Goal: Information Seeking & Learning: Learn about a topic

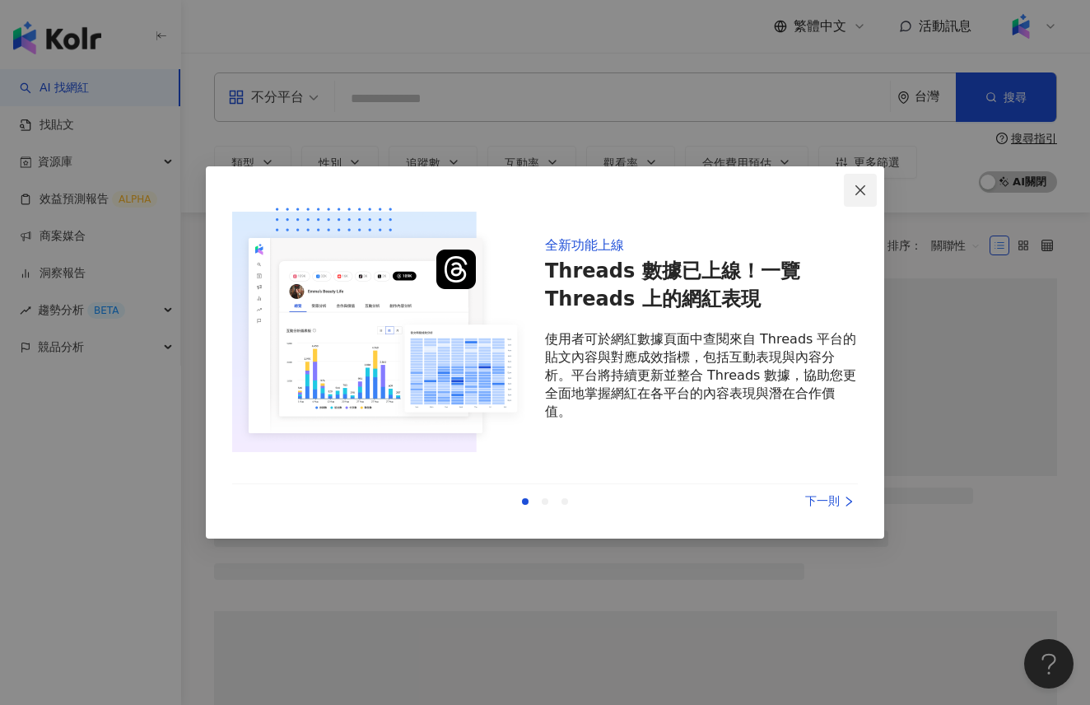
click at [860, 193] on icon "close" at bounding box center [860, 190] width 13 height 13
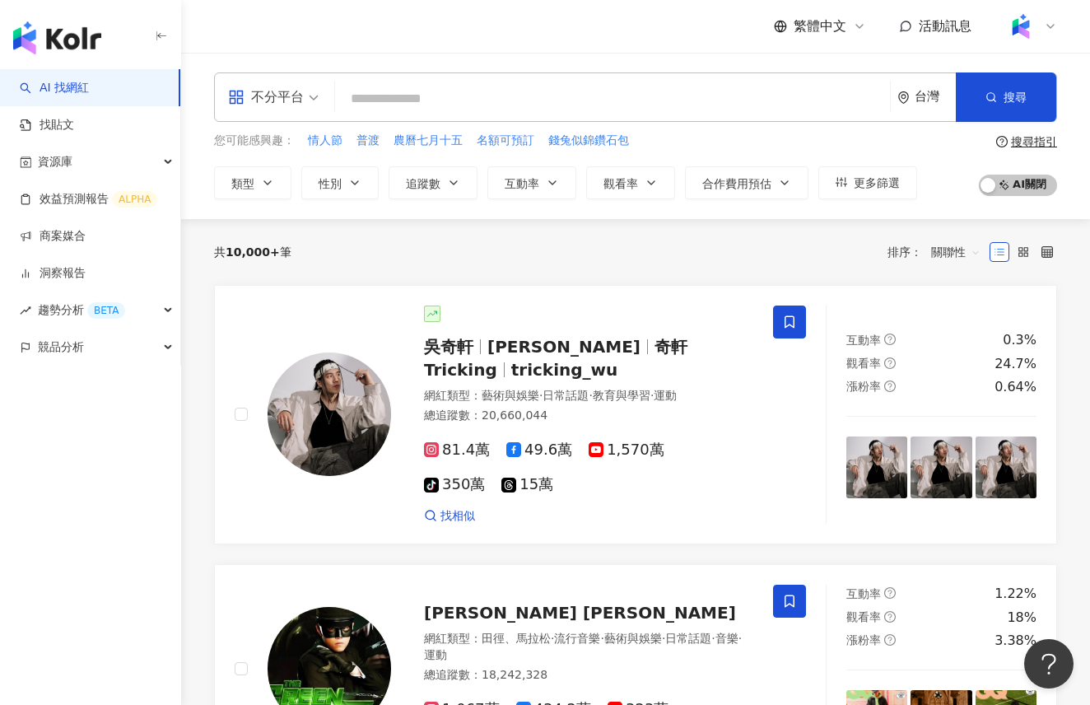
click at [316, 94] on span "不分平台" at bounding box center [273, 97] width 91 height 26
click at [378, 254] on div "共 10,000+ 筆 排序： 關聯性" at bounding box center [635, 252] width 843 height 26
click at [401, 92] on input "search" at bounding box center [613, 98] width 542 height 31
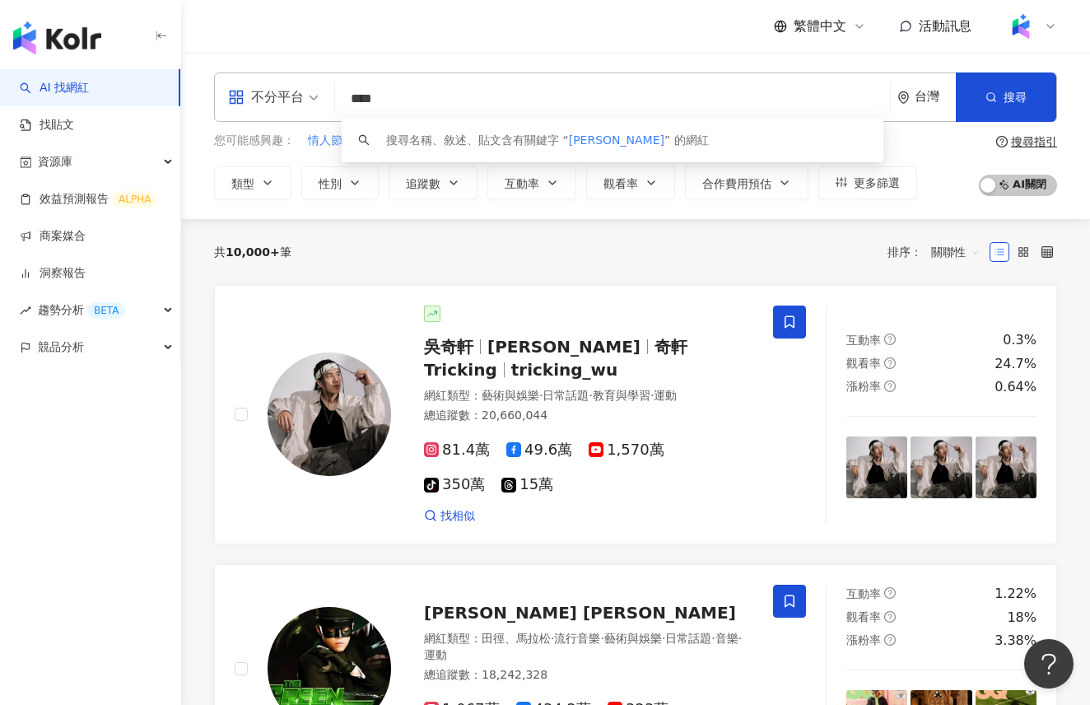
type input "**"
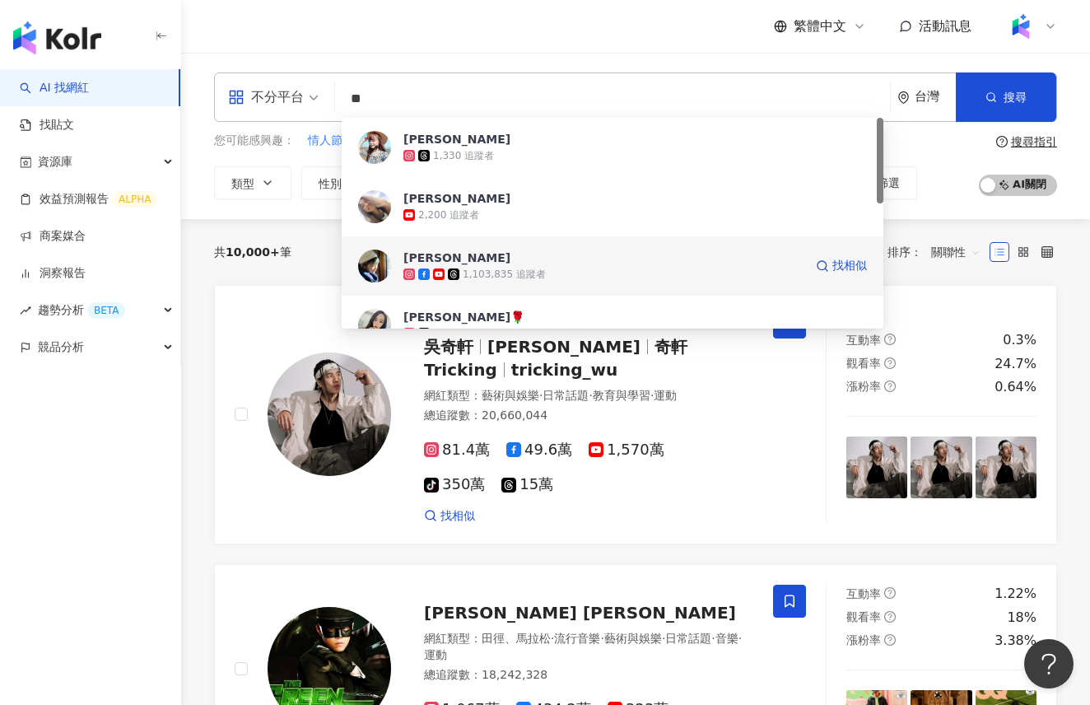
click at [470, 264] on span "[PERSON_NAME]" at bounding box center [603, 257] width 400 height 16
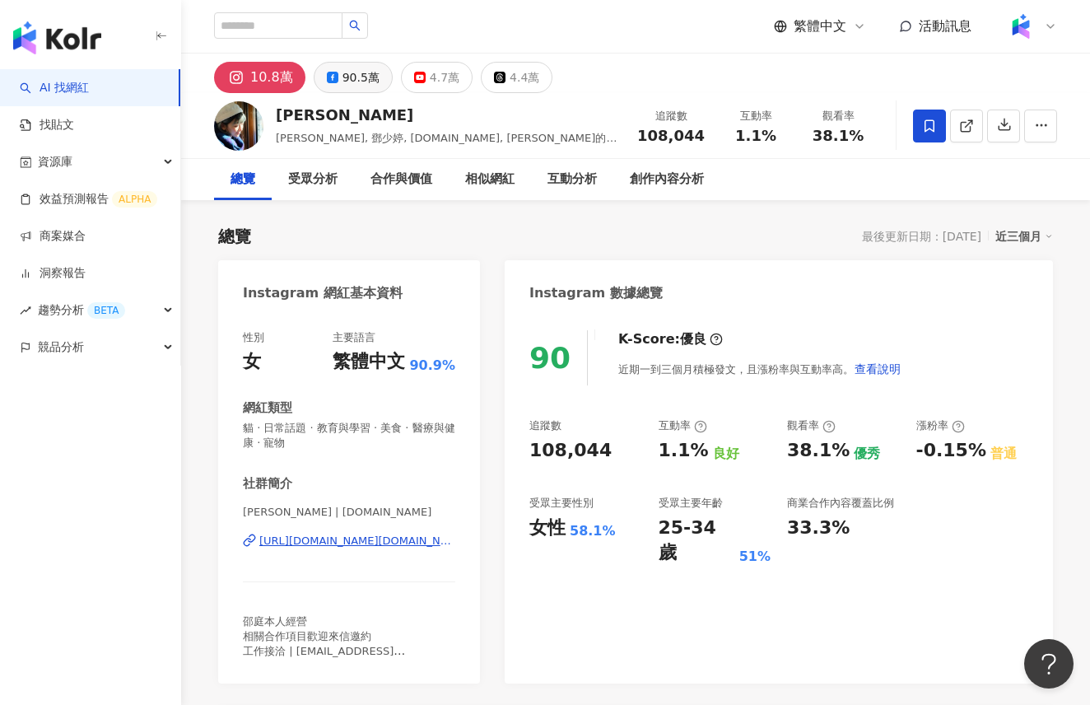
click at [361, 72] on div "90.5萬" at bounding box center [360, 77] width 37 height 23
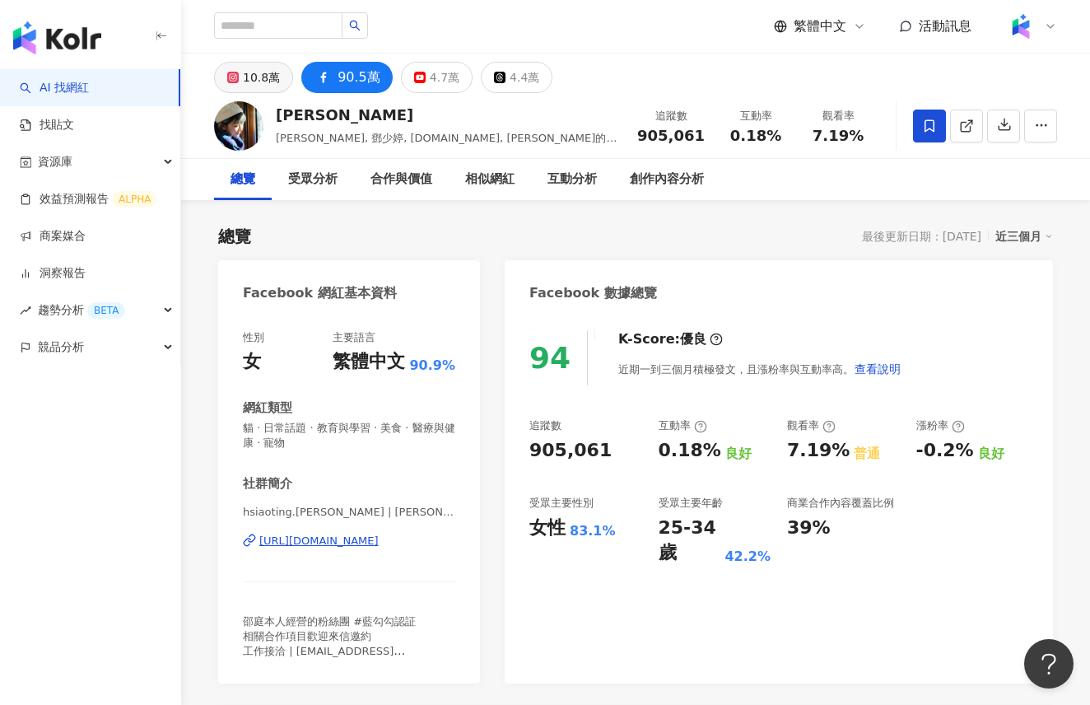
click at [259, 82] on div "10.8萬" at bounding box center [261, 77] width 37 height 23
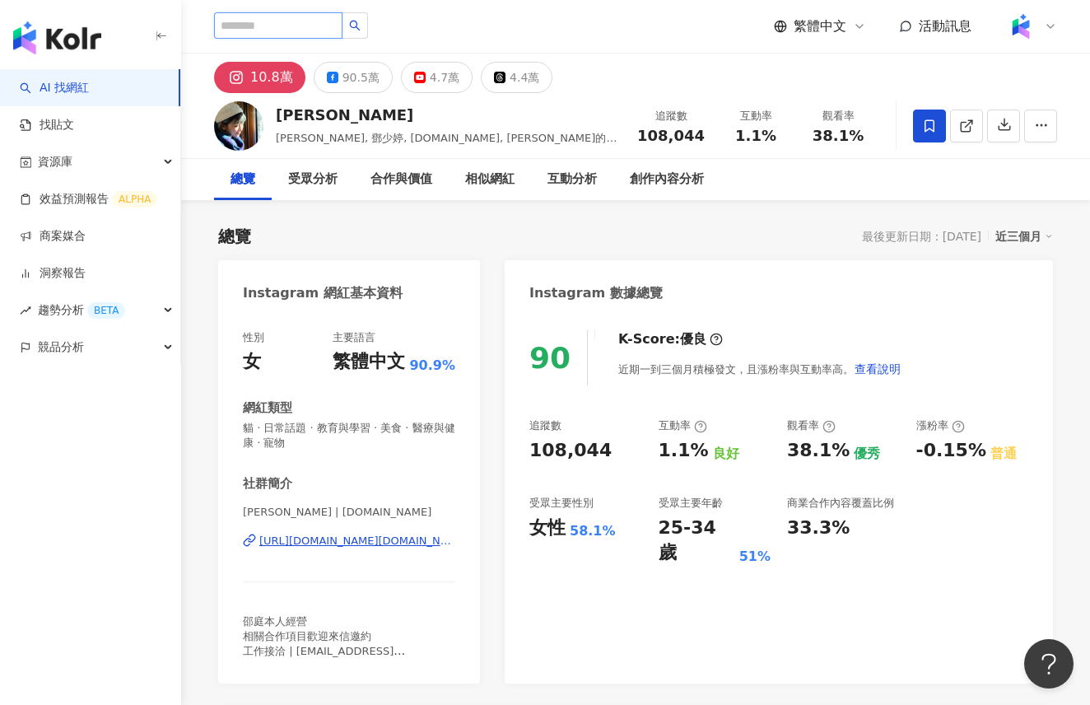
click at [278, 26] on input "search" at bounding box center [278, 25] width 128 height 26
type input "********"
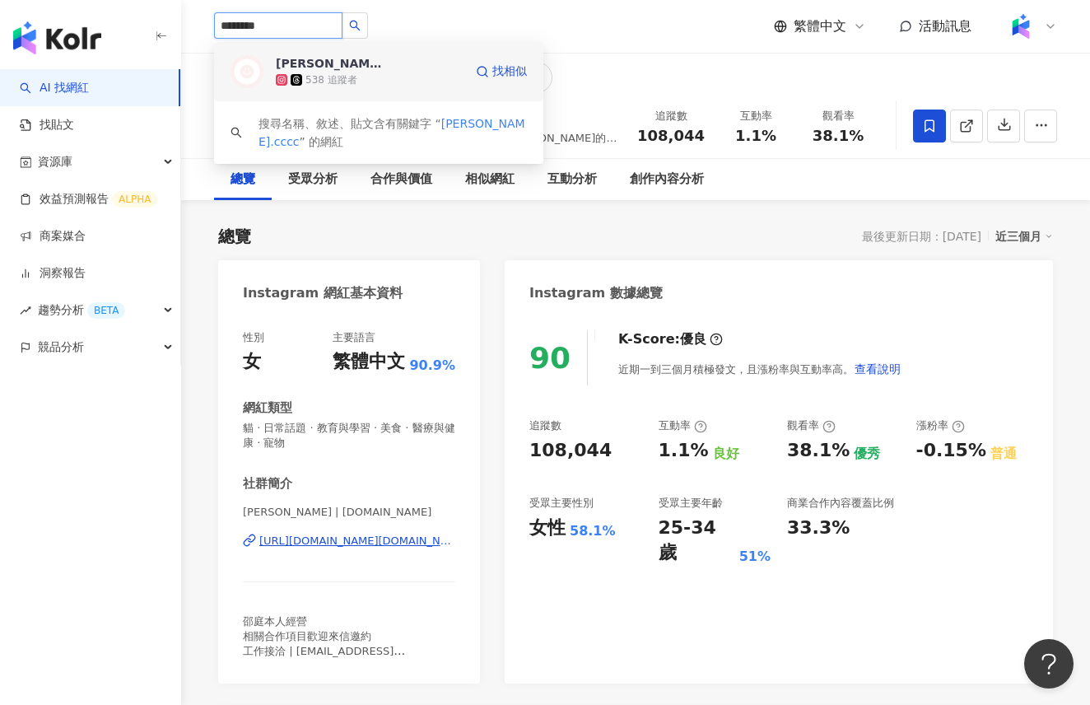
click at [346, 69] on span "Ray Chen" at bounding box center [329, 63] width 107 height 16
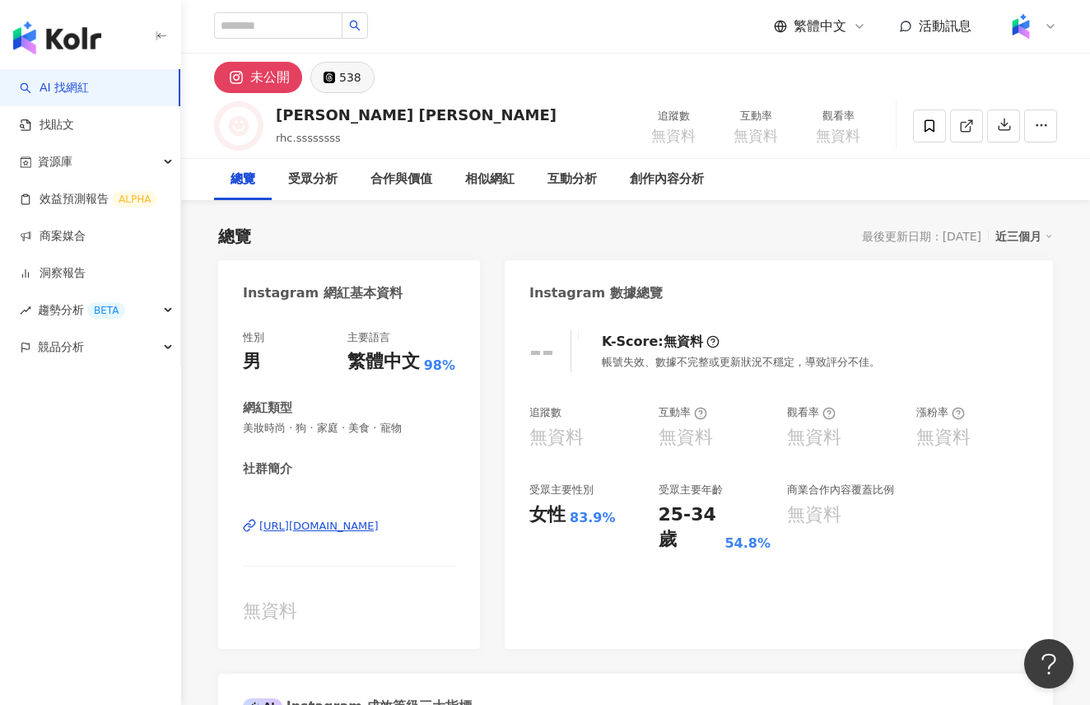
click at [346, 75] on div "538" at bounding box center [350, 77] width 22 height 23
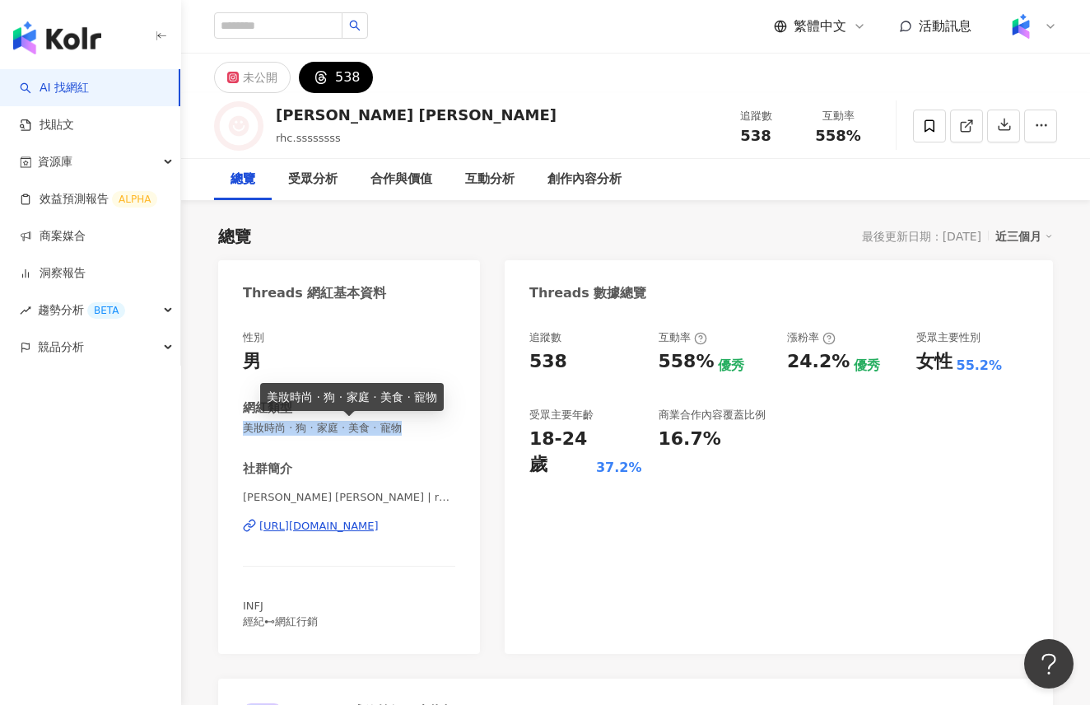
drag, startPoint x: 244, startPoint y: 427, endPoint x: 399, endPoint y: 435, distance: 155.8
click at [399, 435] on span "美妝時尚 · 狗 · 家庭 · 美食 · 寵物" at bounding box center [349, 428] width 212 height 15
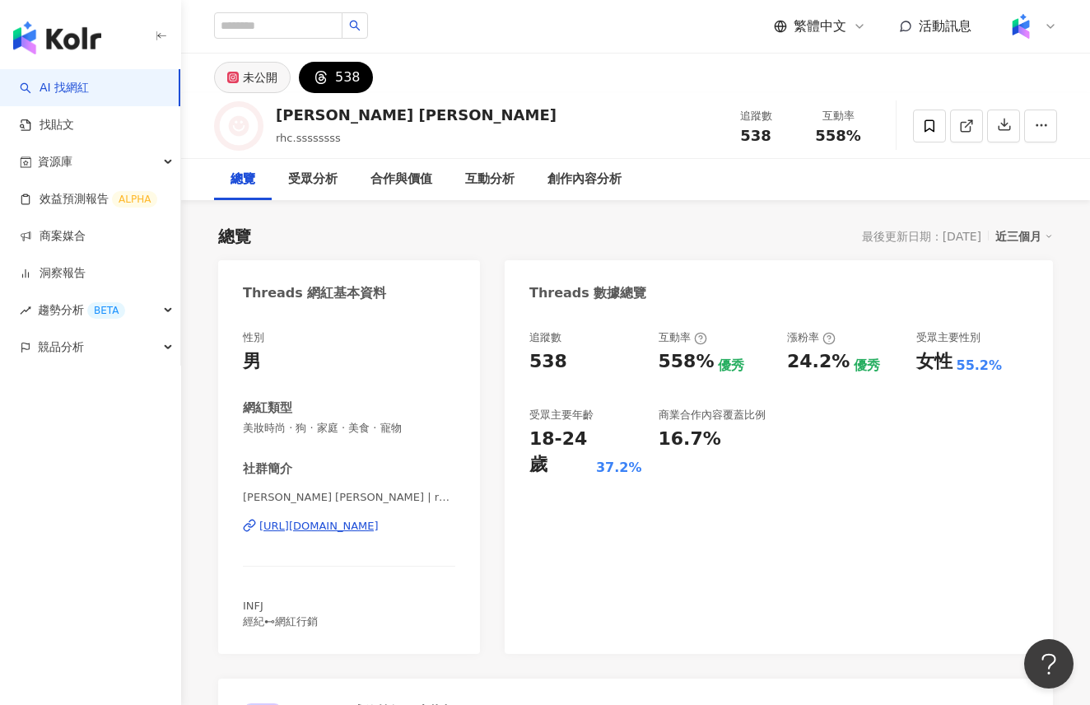
click at [254, 73] on div "未公開" at bounding box center [260, 77] width 35 height 23
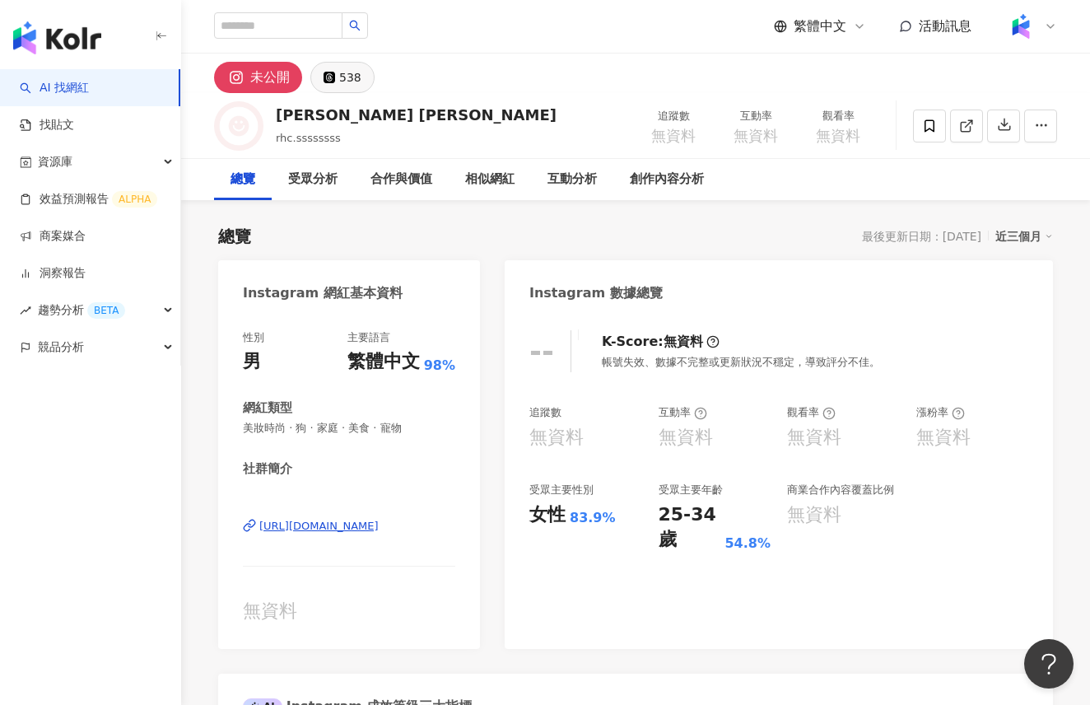
click at [350, 77] on div "538" at bounding box center [350, 77] width 22 height 23
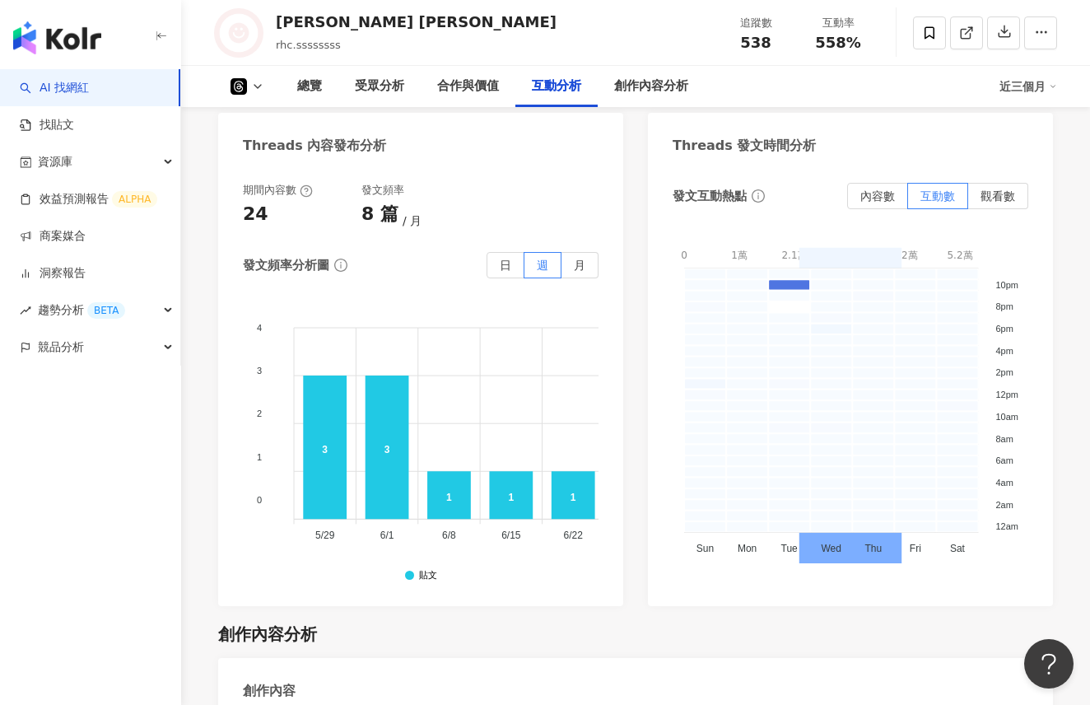
scroll to position [2447, 0]
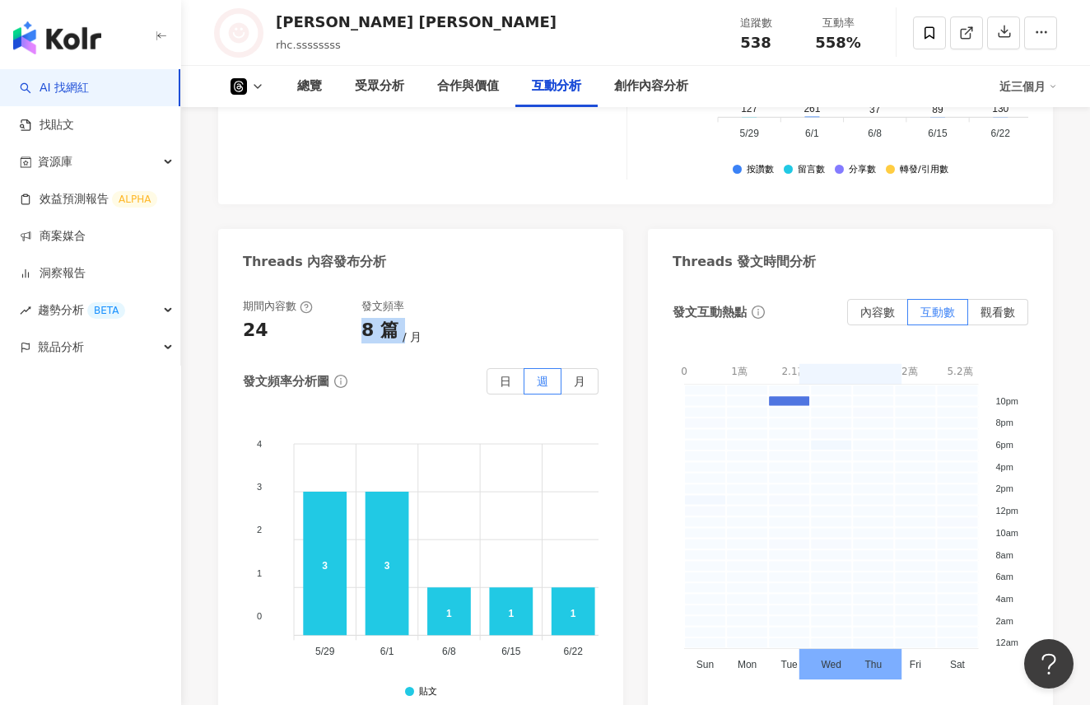
drag, startPoint x: 363, startPoint y: 328, endPoint x: 468, endPoint y: 331, distance: 105.4
click at [468, 330] on div "8 篇 月" at bounding box center [420, 331] width 119 height 26
click at [434, 334] on div "8 篇 月" at bounding box center [420, 331] width 119 height 26
drag, startPoint x: 361, startPoint y: 305, endPoint x: 418, endPoint y: 305, distance: 57.6
click at [418, 305] on div "發文頻率" at bounding box center [420, 306] width 119 height 15
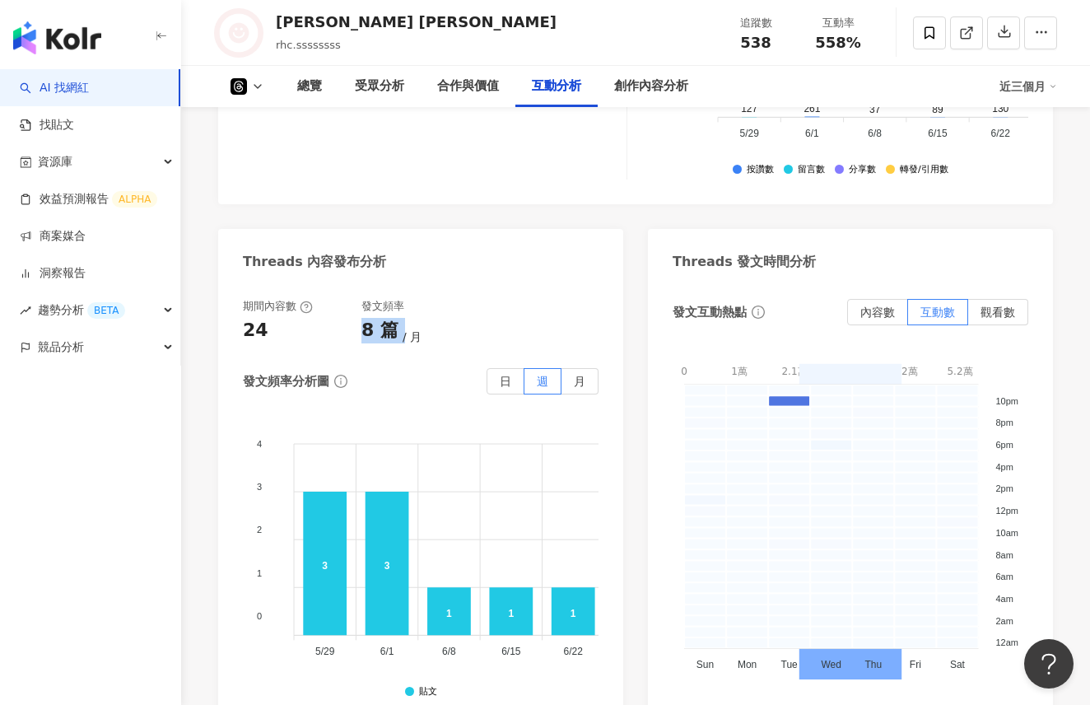
drag, startPoint x: 362, startPoint y: 321, endPoint x: 408, endPoint y: 321, distance: 46.1
click at [408, 321] on div "8 篇 月" at bounding box center [420, 331] width 119 height 26
click at [421, 335] on div "8 篇 月" at bounding box center [420, 331] width 119 height 26
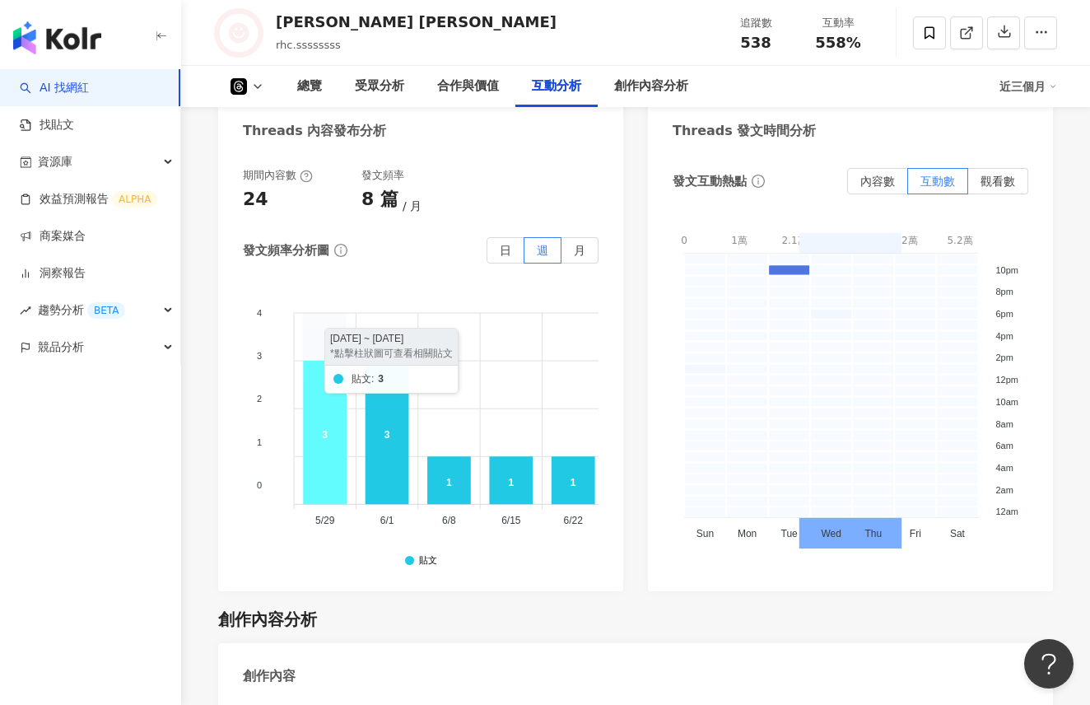
click at [314, 484] on icon at bounding box center [325, 432] width 44 height 143
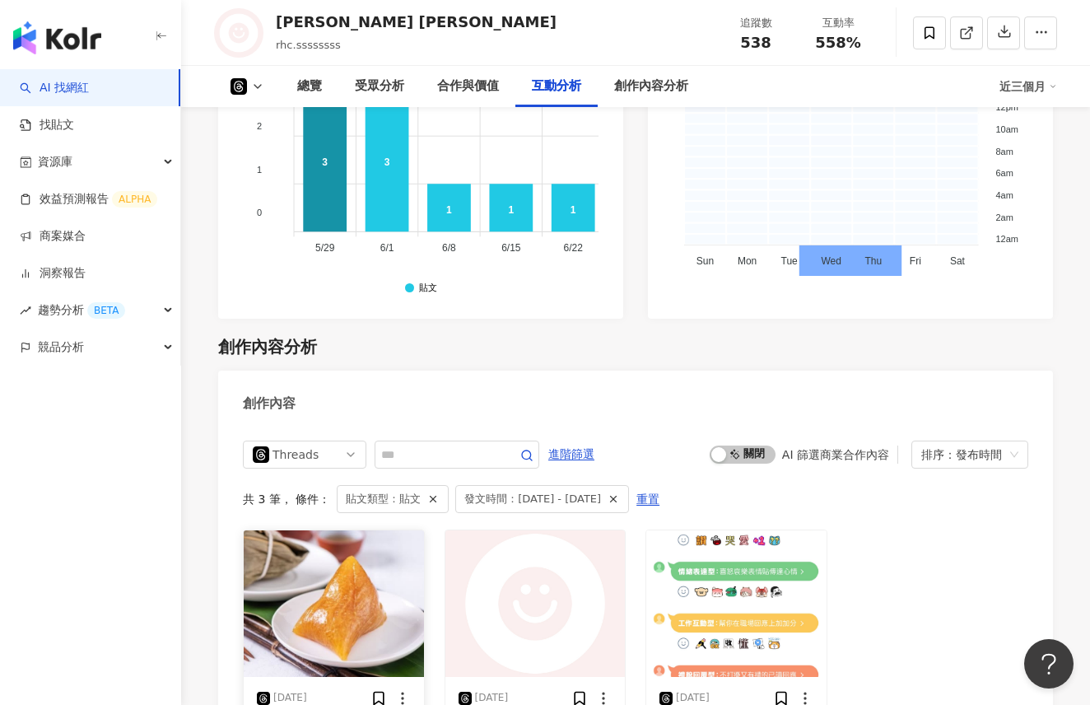
scroll to position [2842, 0]
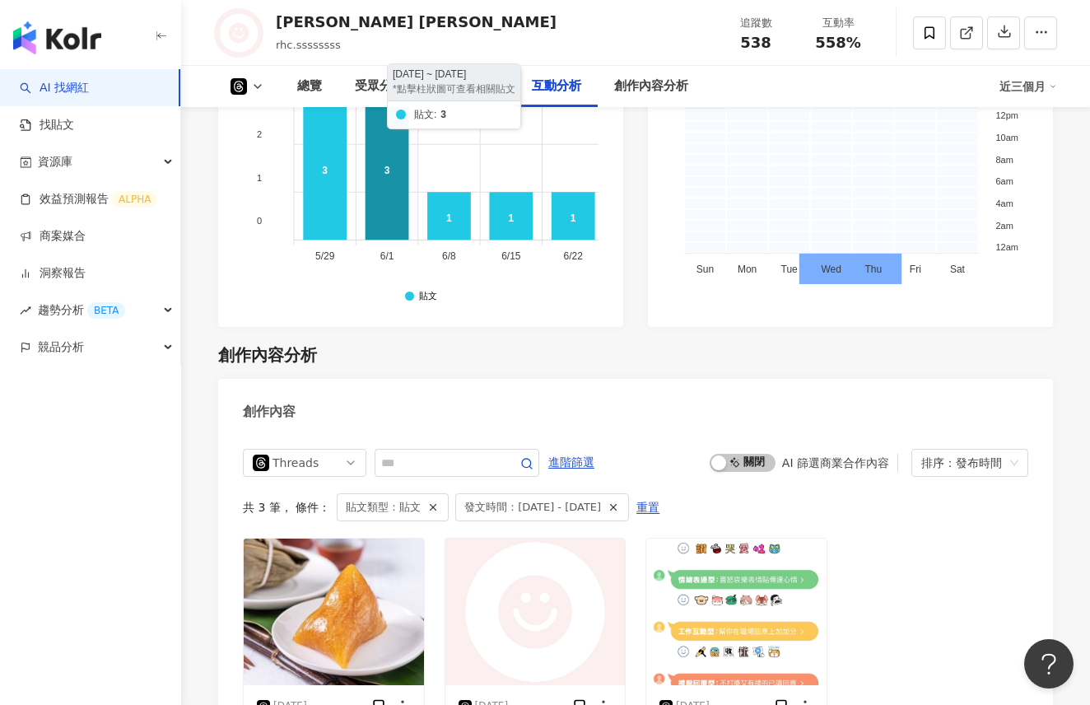
click at [393, 192] on icon at bounding box center [388, 167] width 44 height 143
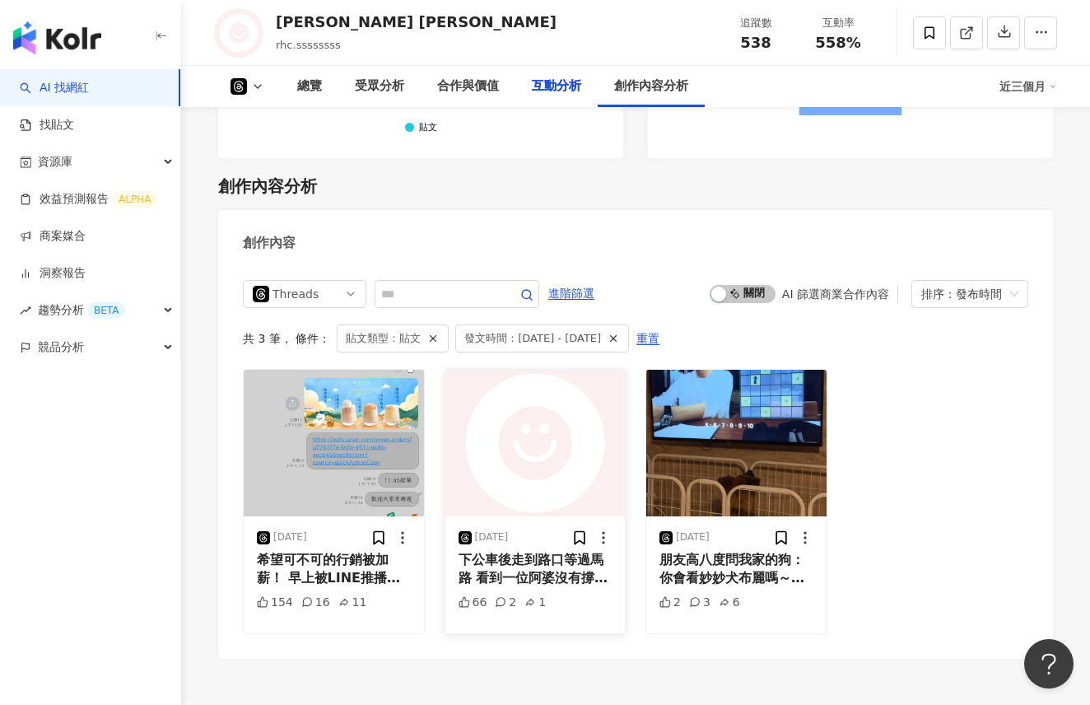
scroll to position [2855, 0]
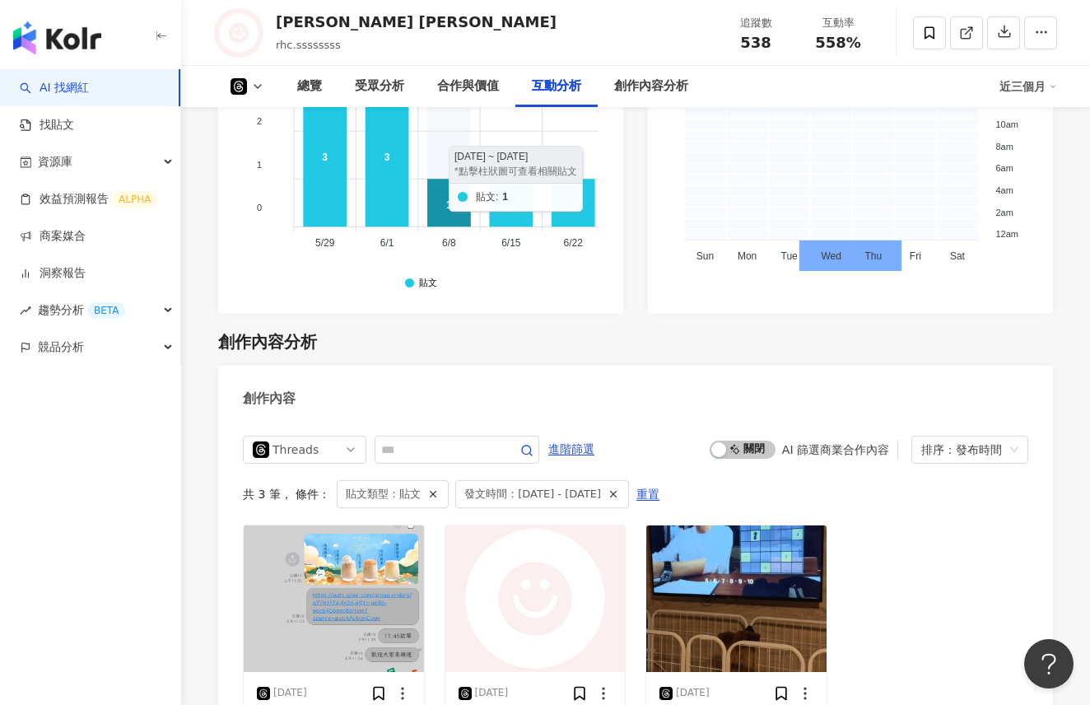
click at [452, 208] on icon at bounding box center [449, 203] width 44 height 48
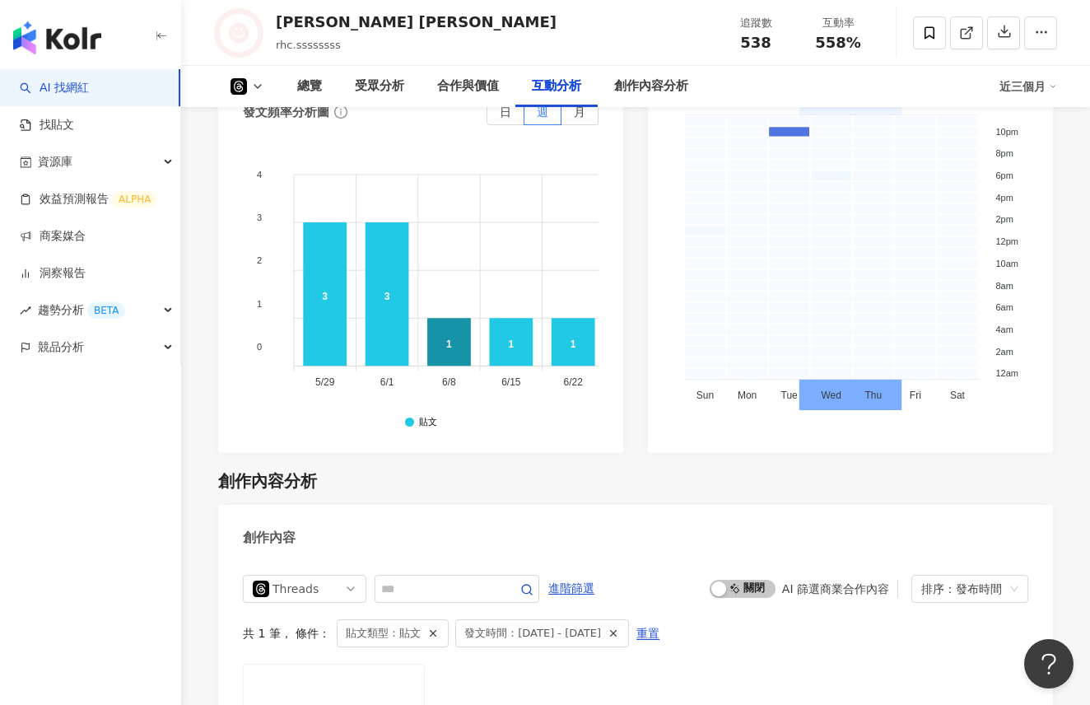
scroll to position [2620, 0]
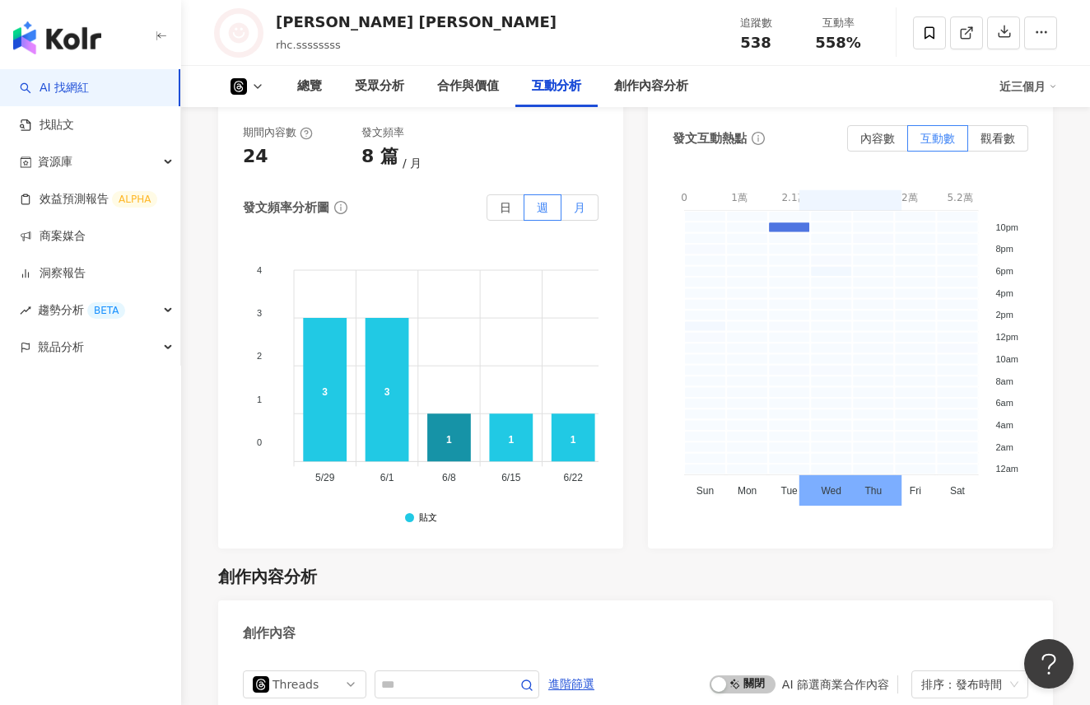
click at [585, 214] on label "月" at bounding box center [579, 207] width 37 height 26
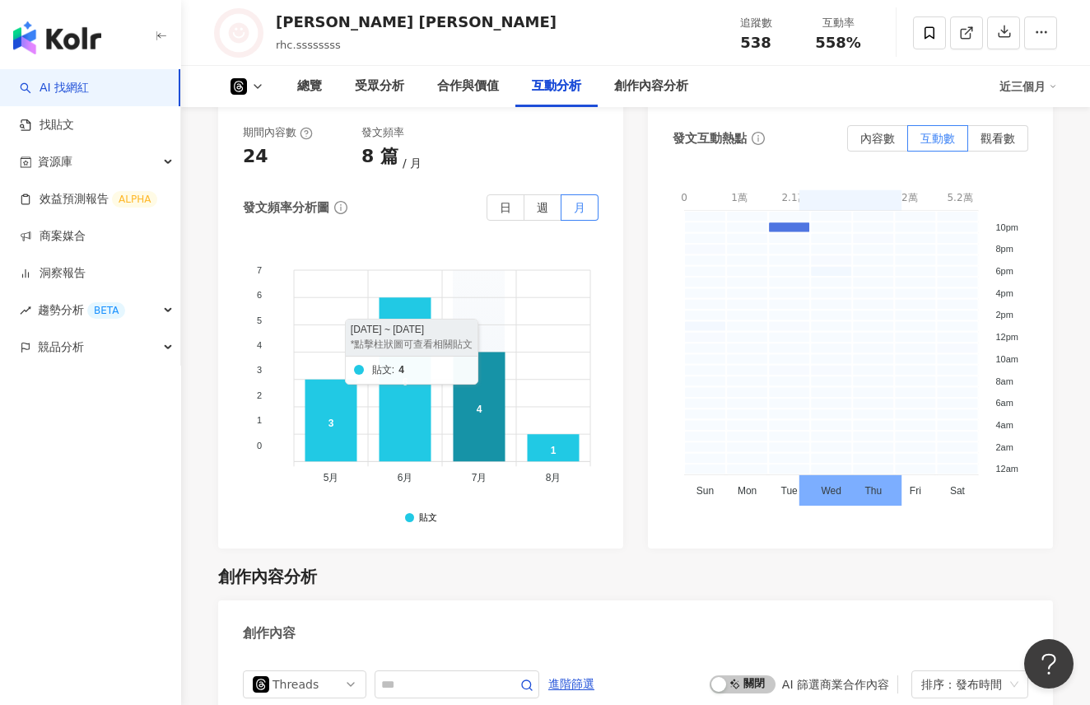
click at [483, 442] on icon at bounding box center [480, 406] width 52 height 109
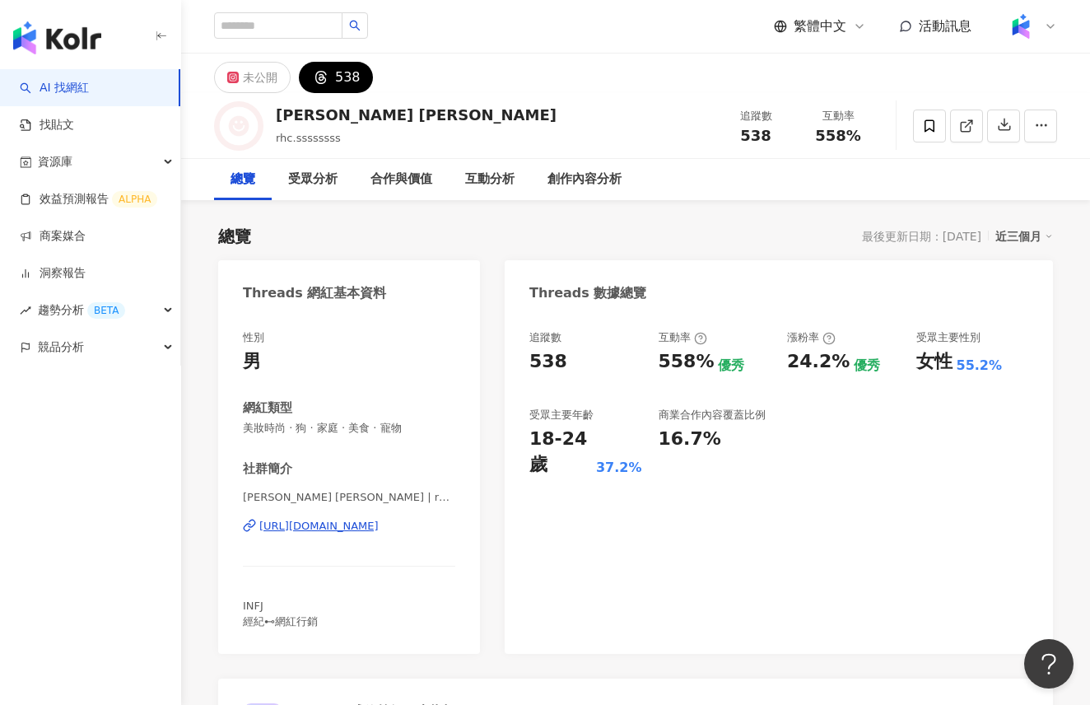
click at [1027, 235] on div "近三個月" at bounding box center [1024, 236] width 58 height 21
drag, startPoint x: 278, startPoint y: 137, endPoint x: 370, endPoint y: 137, distance: 91.4
click at [370, 137] on div "Ray Chen rhc.ssssssss 追蹤數 538 互動率 558%" at bounding box center [635, 125] width 909 height 65
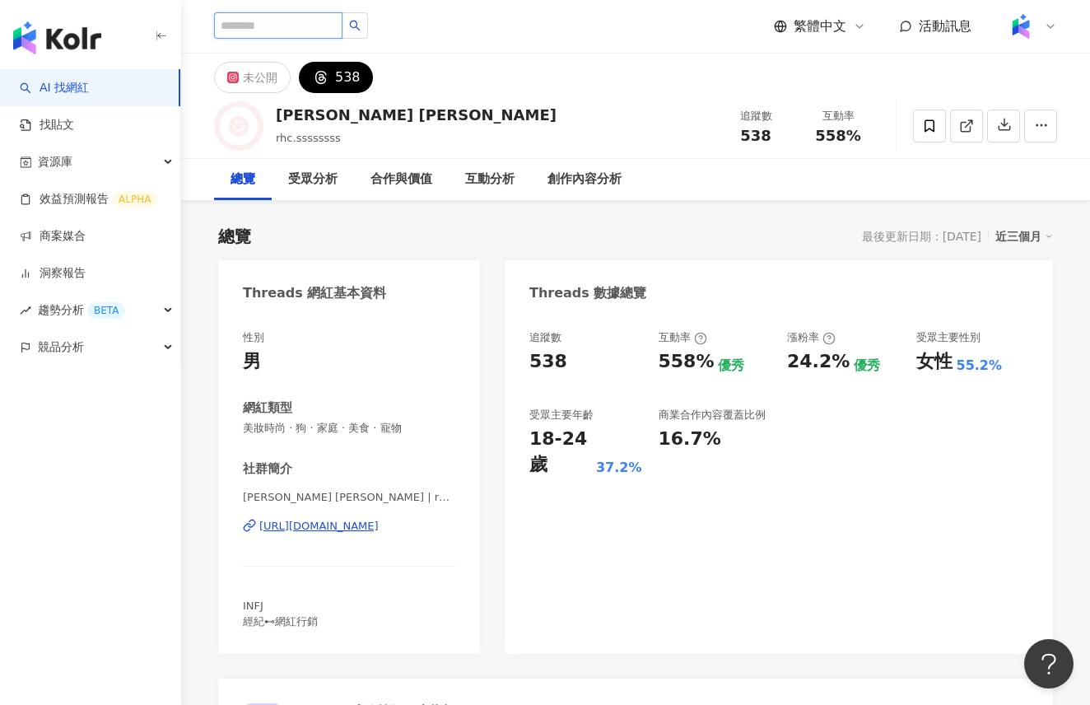
click at [297, 28] on input "search" at bounding box center [278, 25] width 128 height 26
click at [288, 21] on input "search" at bounding box center [278, 25] width 128 height 26
type input "**"
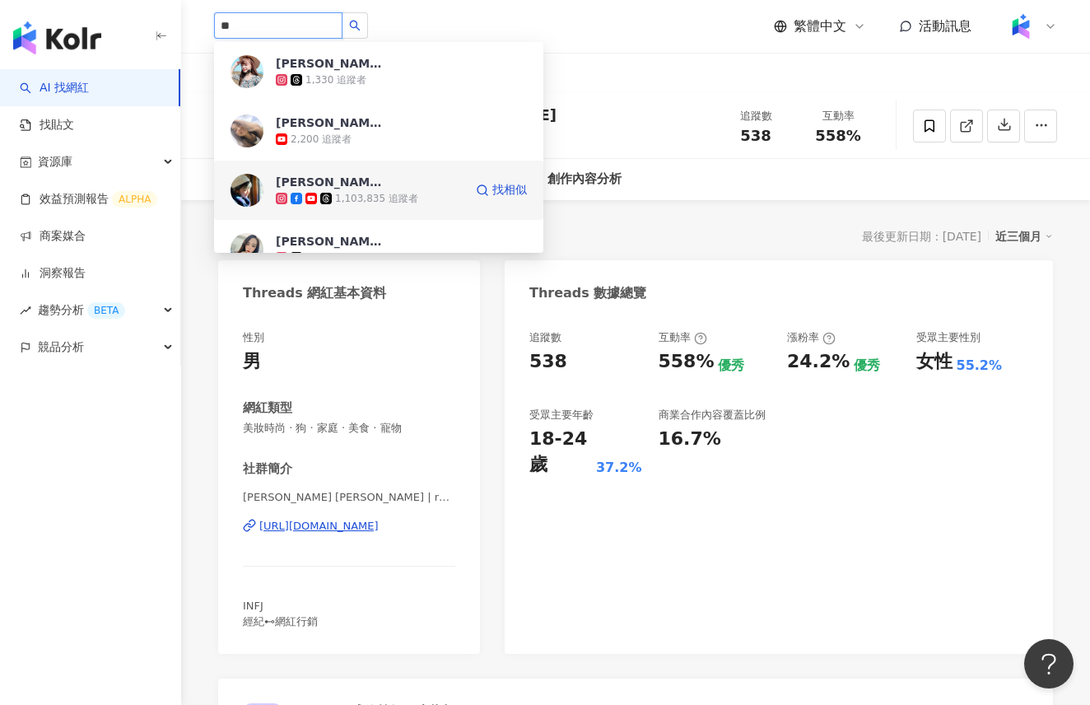
click at [338, 178] on span "[PERSON_NAME]" at bounding box center [329, 182] width 107 height 16
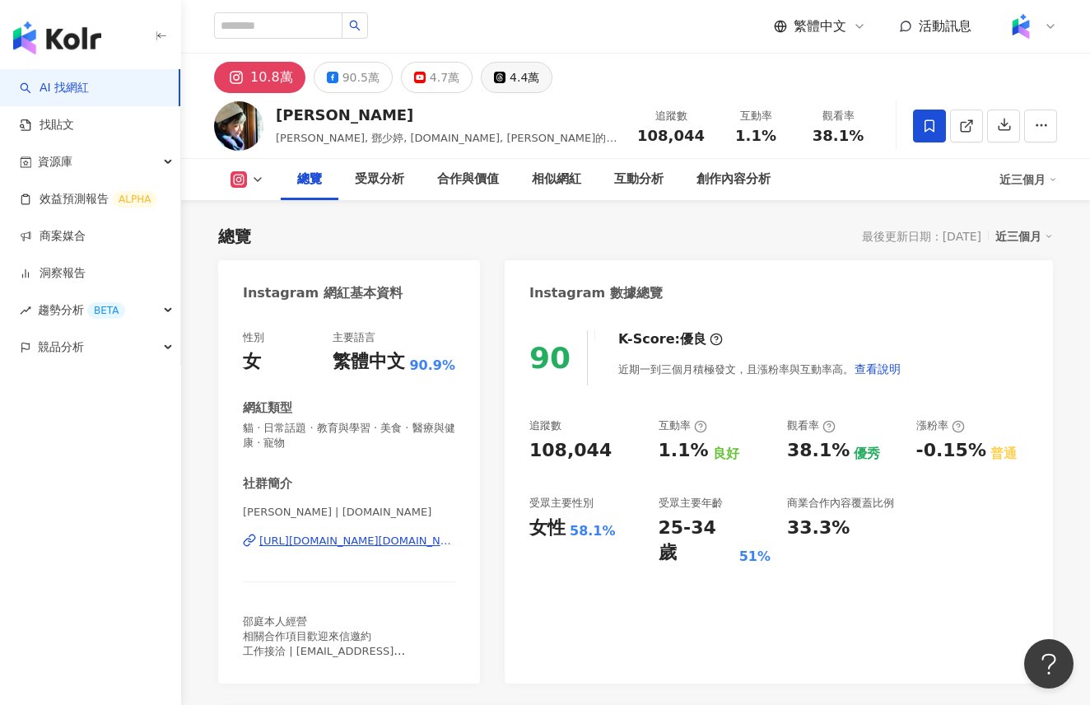
click at [513, 81] on div "4.4萬" at bounding box center [525, 77] width 30 height 23
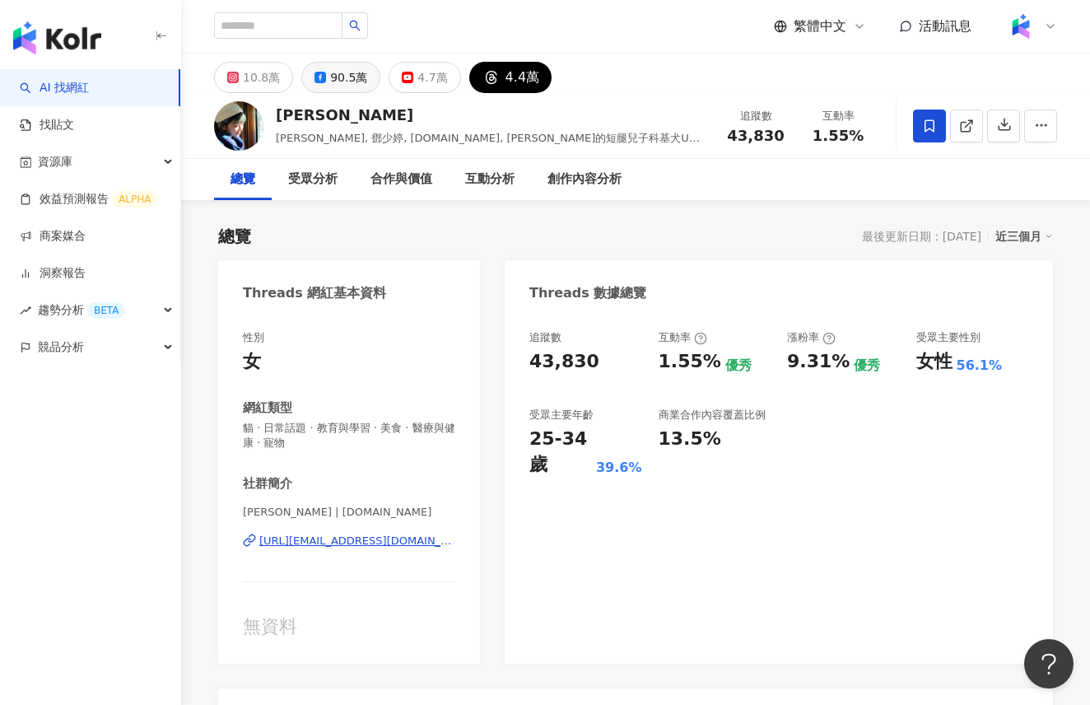
click at [335, 77] on div "90.5萬" at bounding box center [348, 77] width 37 height 23
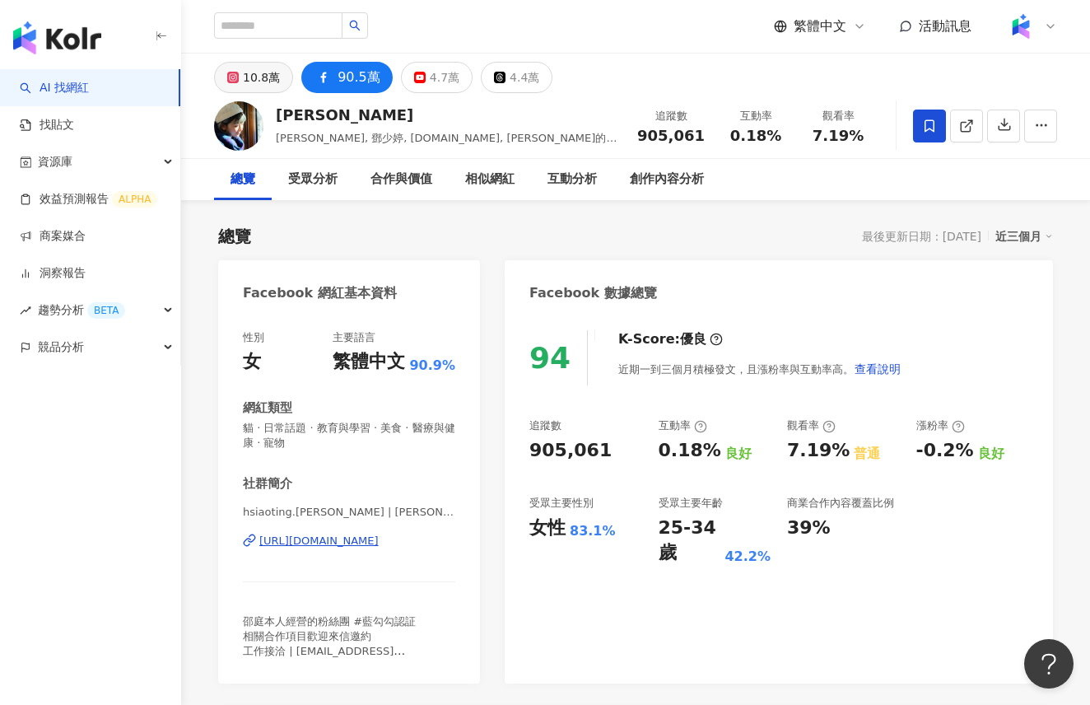
click at [256, 79] on div "10.8萬" at bounding box center [261, 77] width 37 height 23
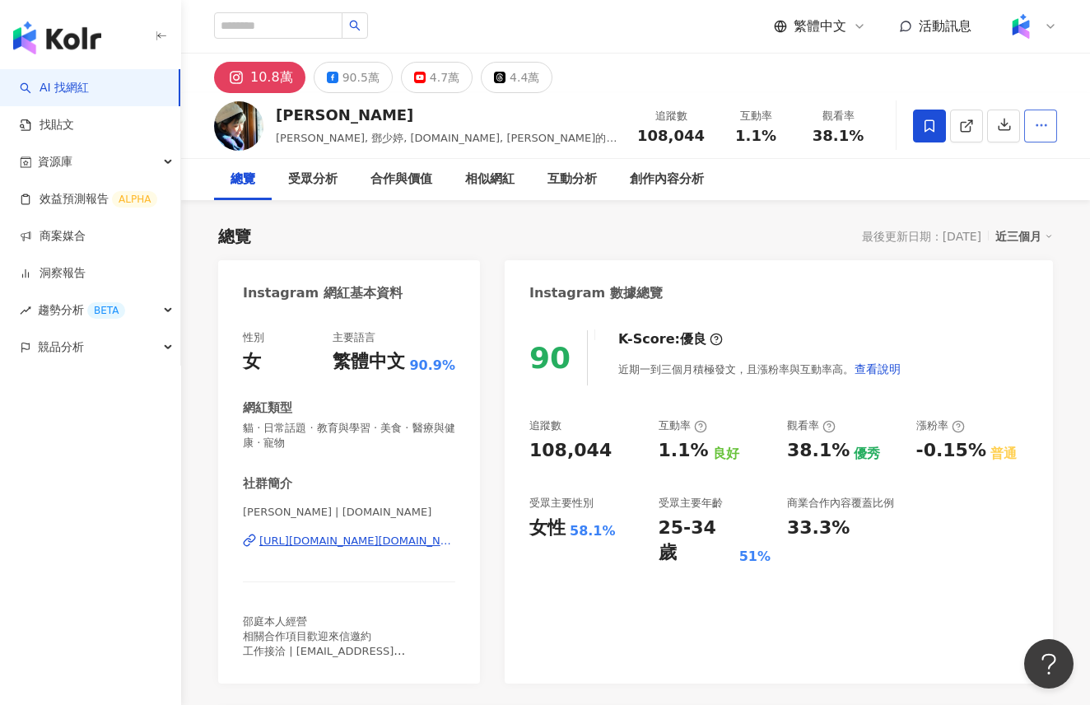
click at [1046, 124] on circle "button" at bounding box center [1047, 125] width 2 height 2
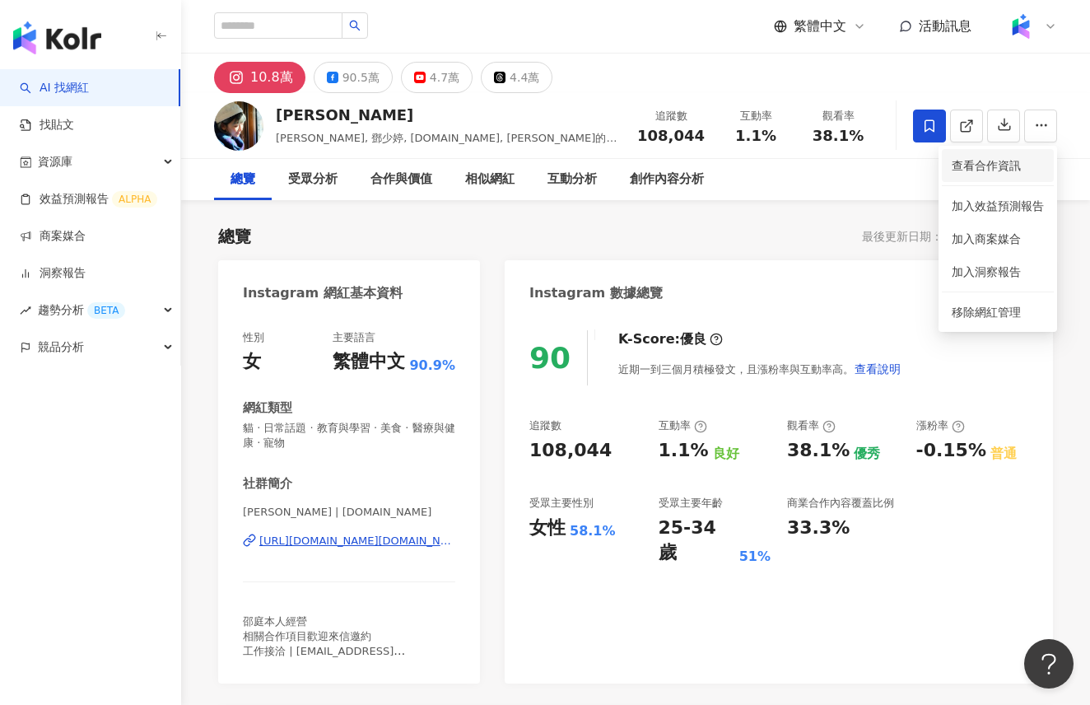
click at [1011, 166] on span "查看合作資訊" at bounding box center [998, 165] width 92 height 18
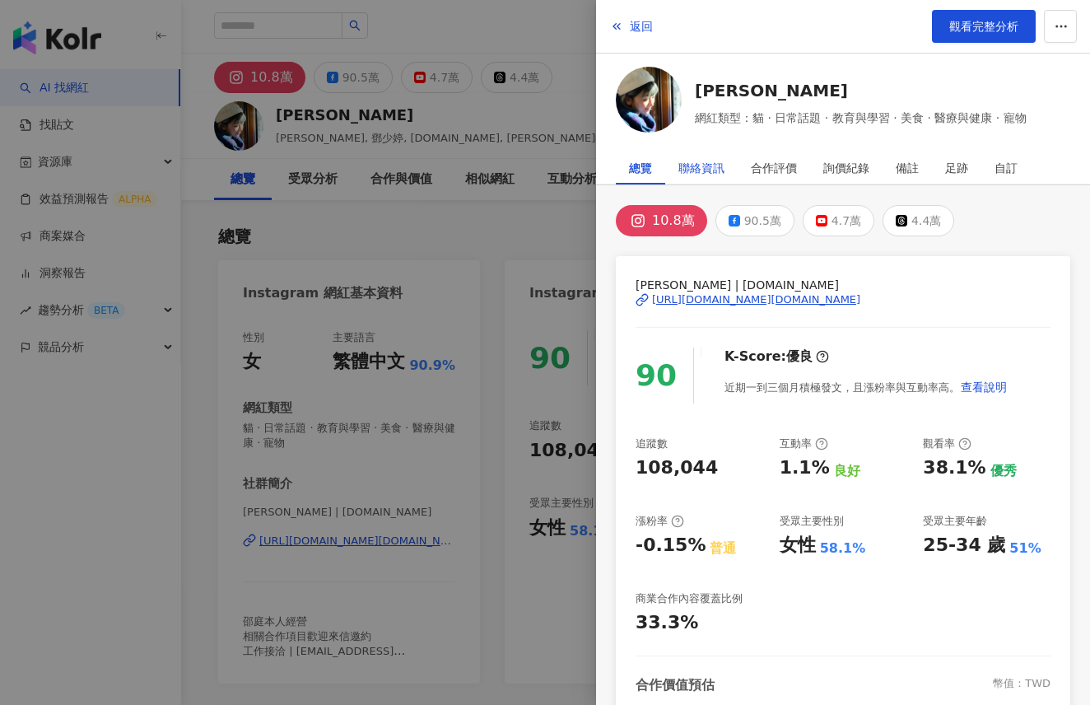
click at [708, 170] on div "聯絡資訊" at bounding box center [701, 167] width 46 height 33
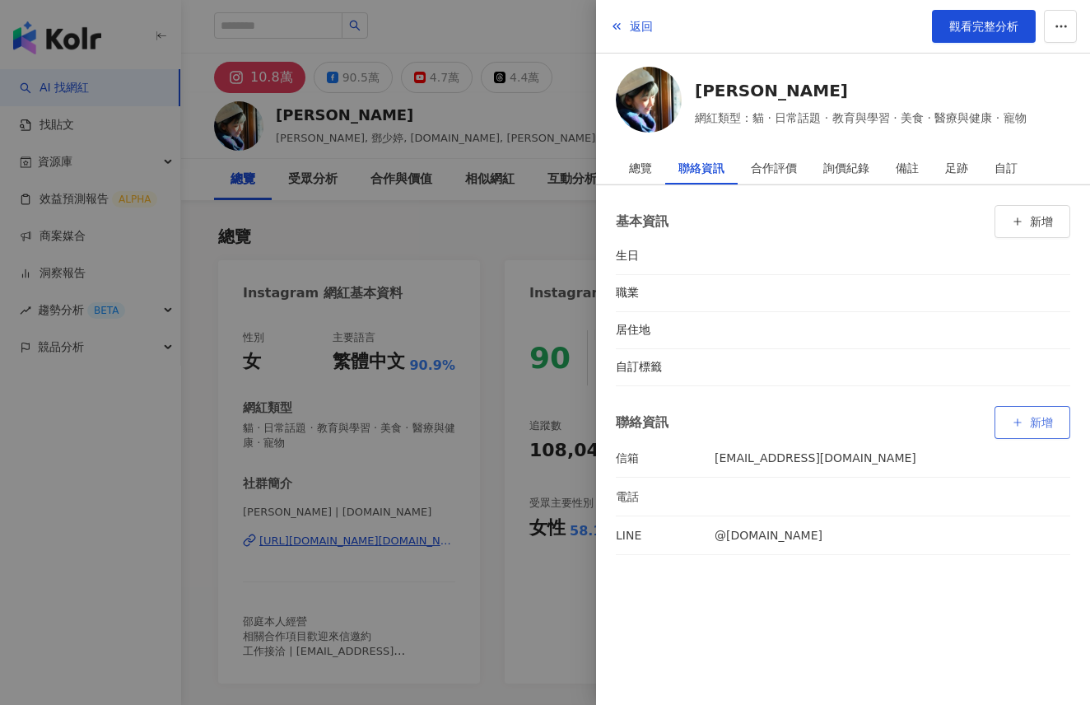
click at [1046, 425] on span "新增" at bounding box center [1041, 422] width 23 height 13
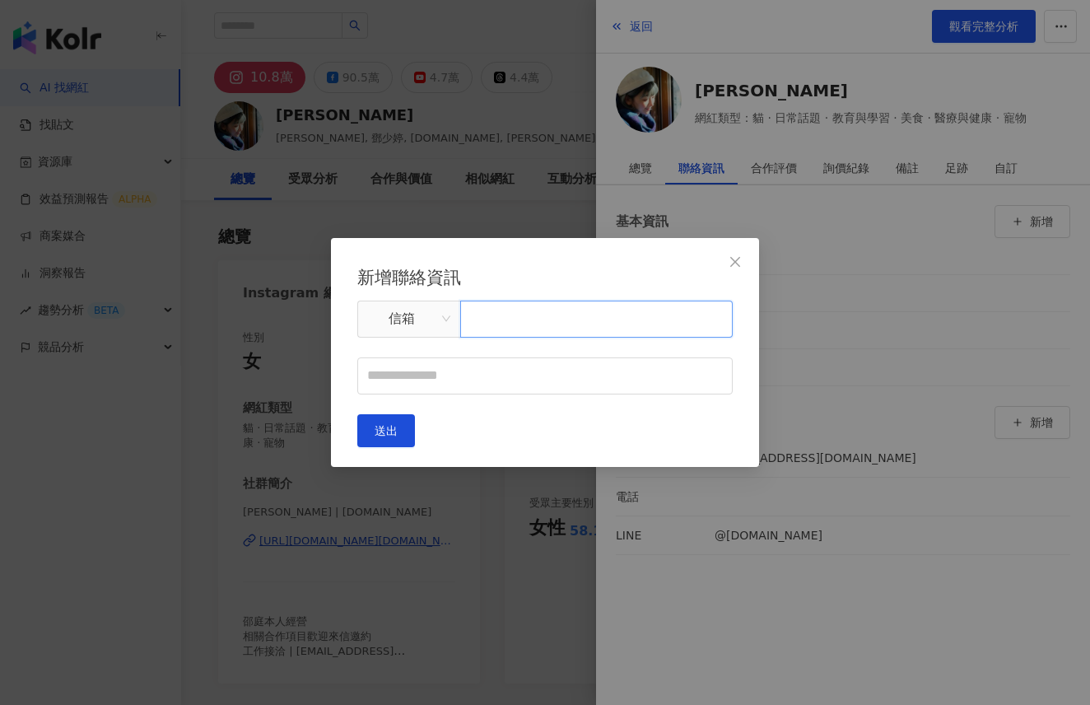
click at [543, 329] on input "text" at bounding box center [596, 318] width 272 height 37
paste input "**********"
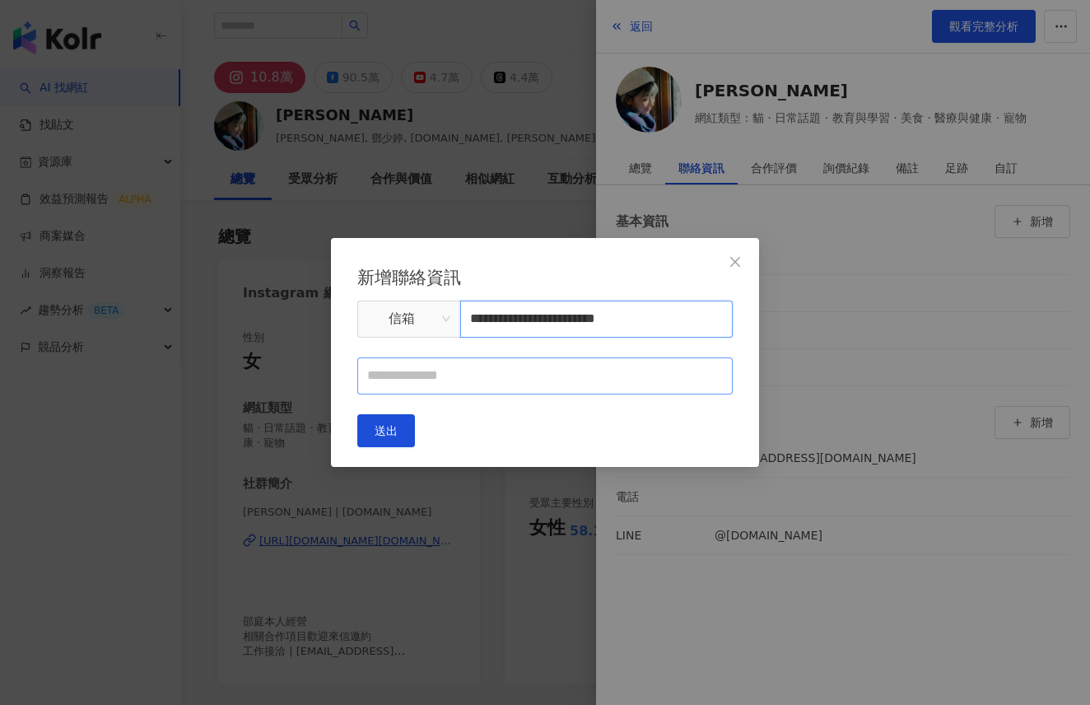
type input "**********"
click at [529, 380] on input "text" at bounding box center [544, 375] width 375 height 37
type input "****"
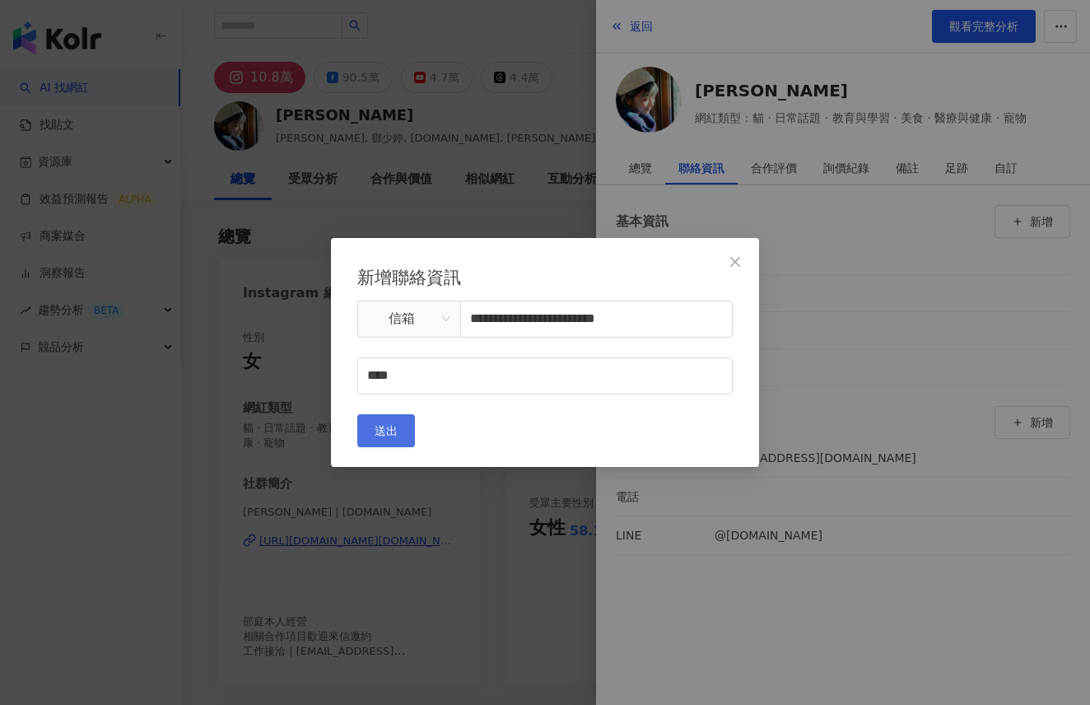
click at [415, 434] on button "送出" at bounding box center [386, 430] width 58 height 33
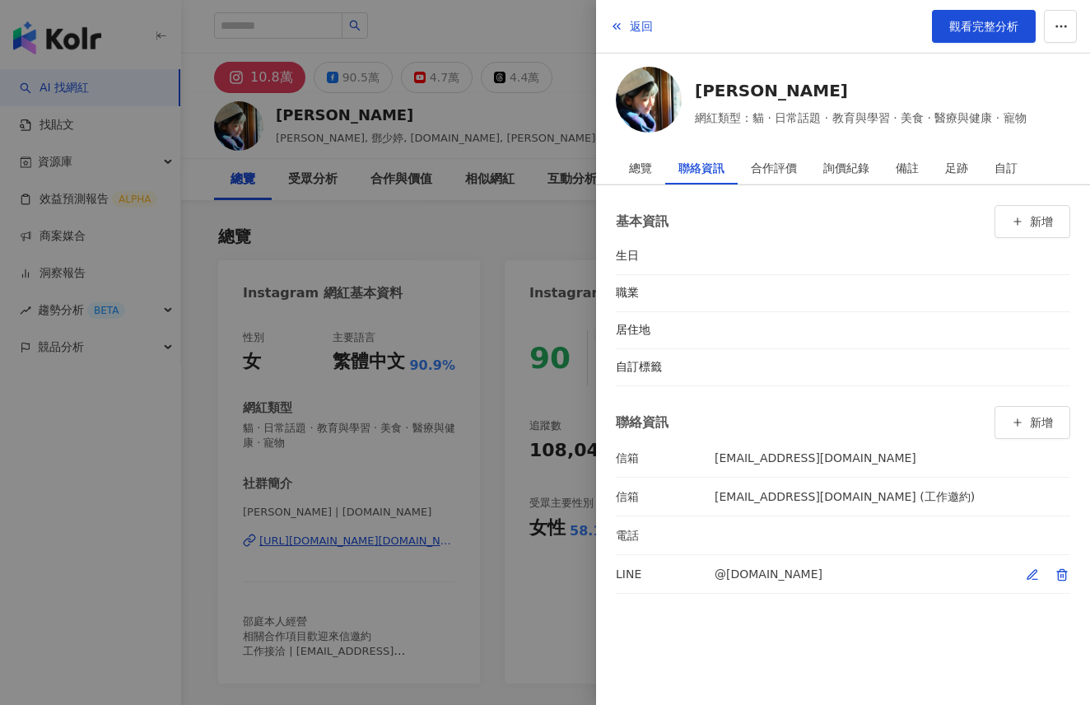
click at [1064, 575] on icon "button" at bounding box center [1061, 574] width 13 height 13
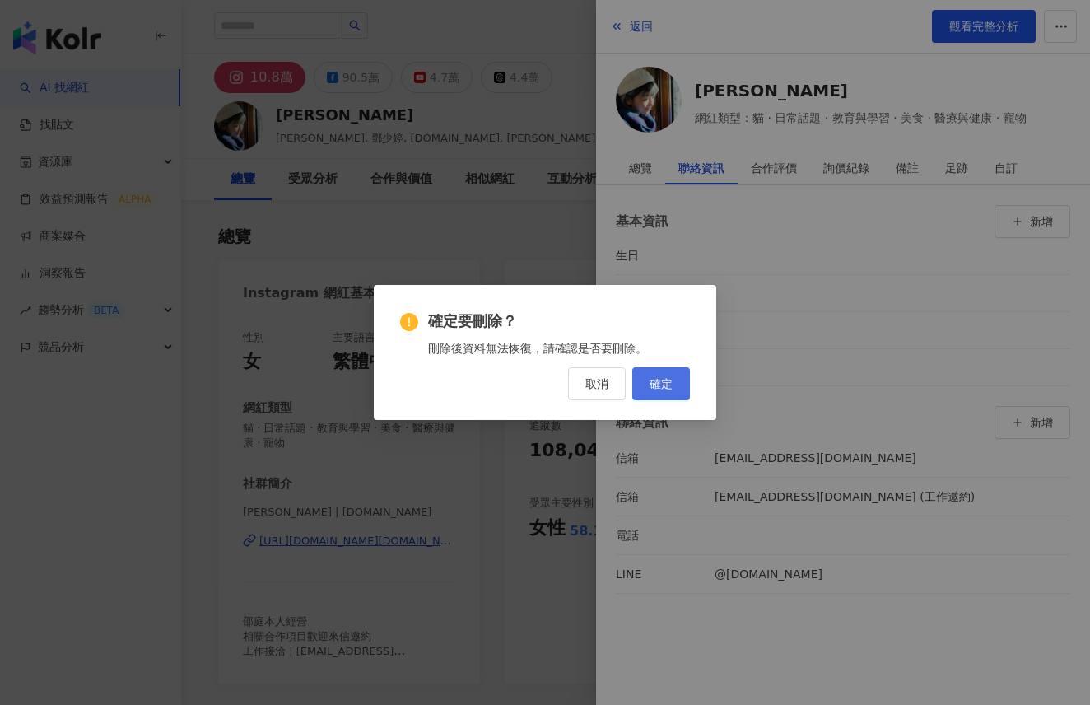
click at [685, 397] on button "確定" at bounding box center [661, 383] width 58 height 33
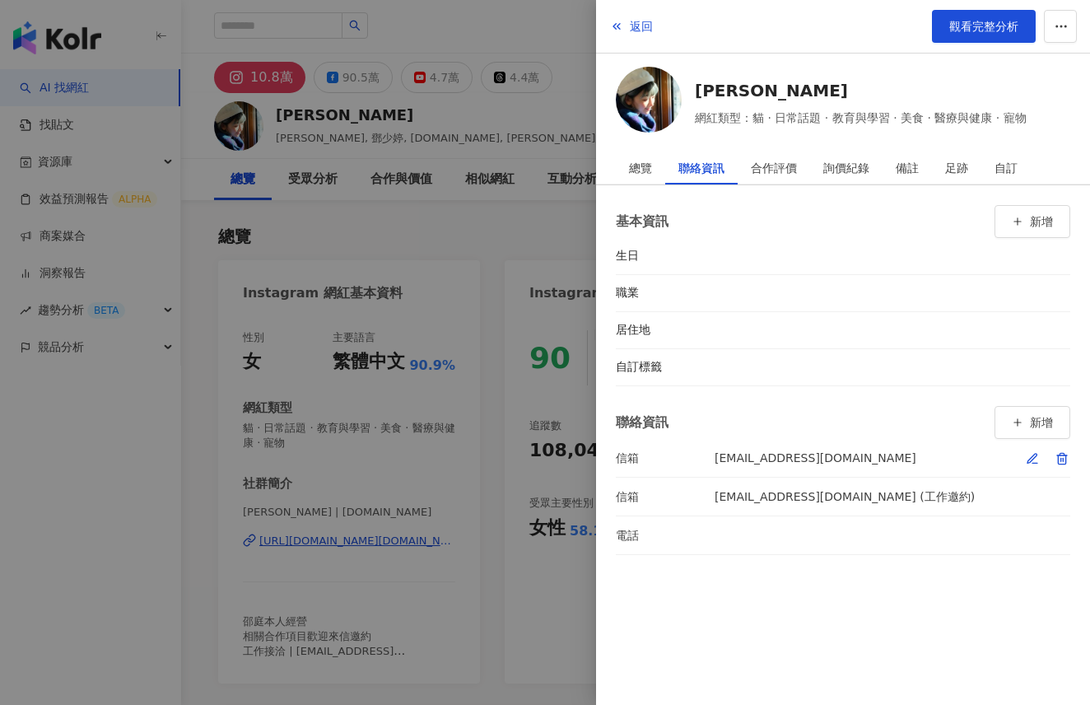
click at [1068, 459] on icon "button" at bounding box center [1061, 458] width 13 height 13
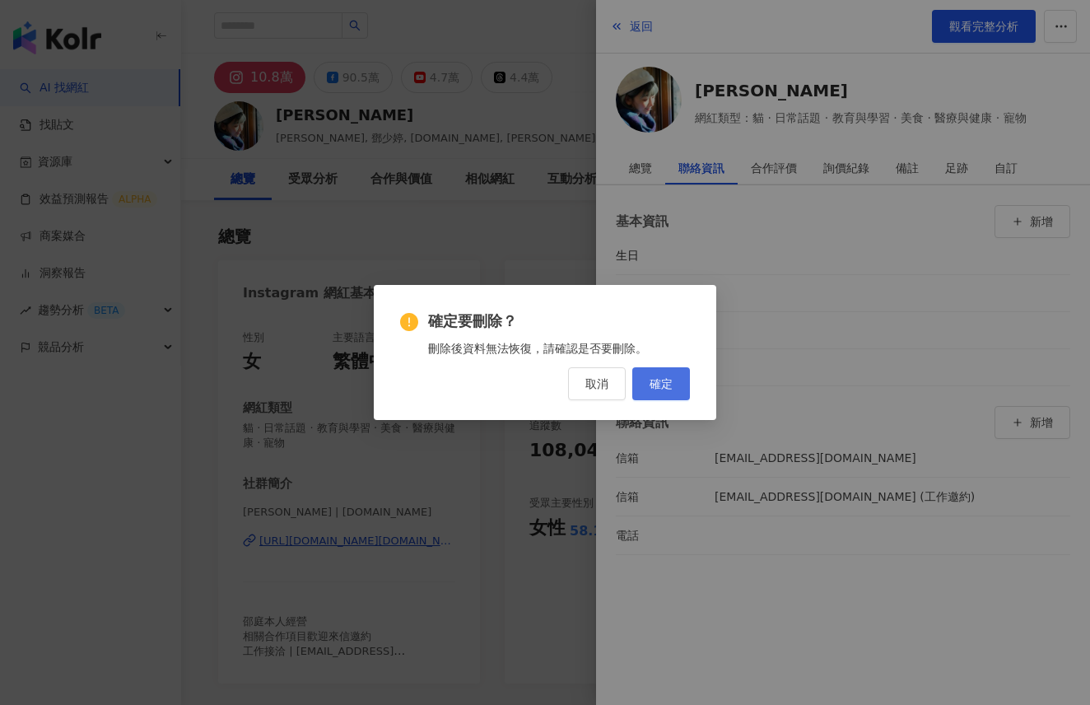
click at [667, 375] on button "確定" at bounding box center [661, 383] width 58 height 33
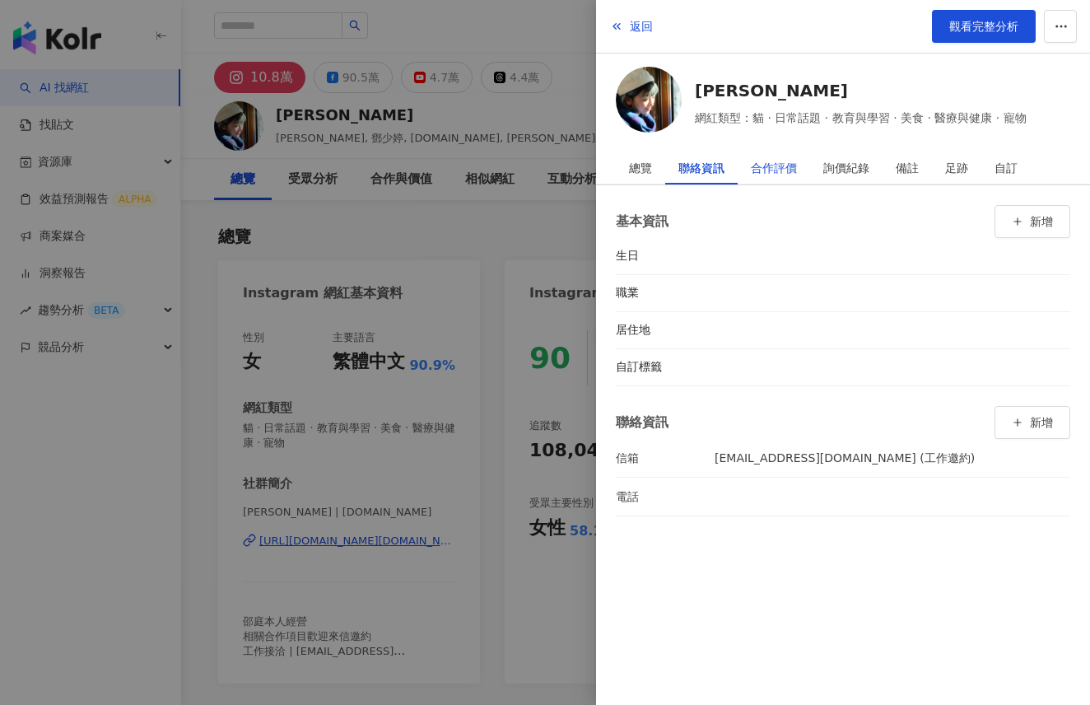
click at [779, 165] on div "合作評價" at bounding box center [774, 167] width 46 height 33
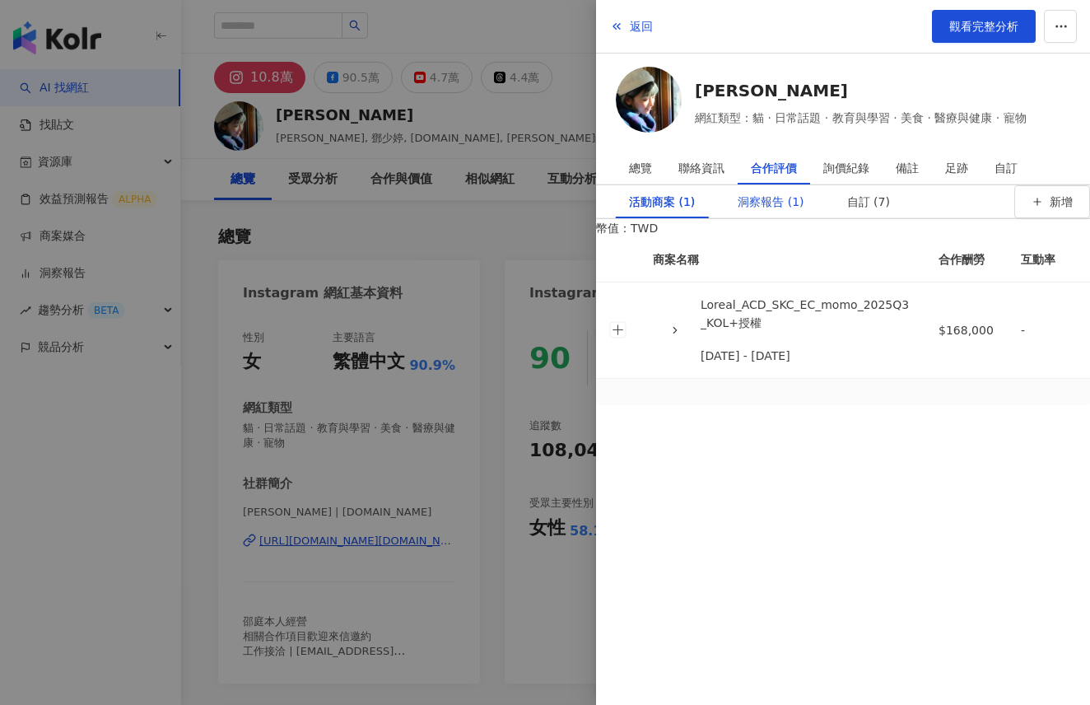
click at [778, 216] on div "洞察報告 (1)" at bounding box center [771, 201] width 66 height 33
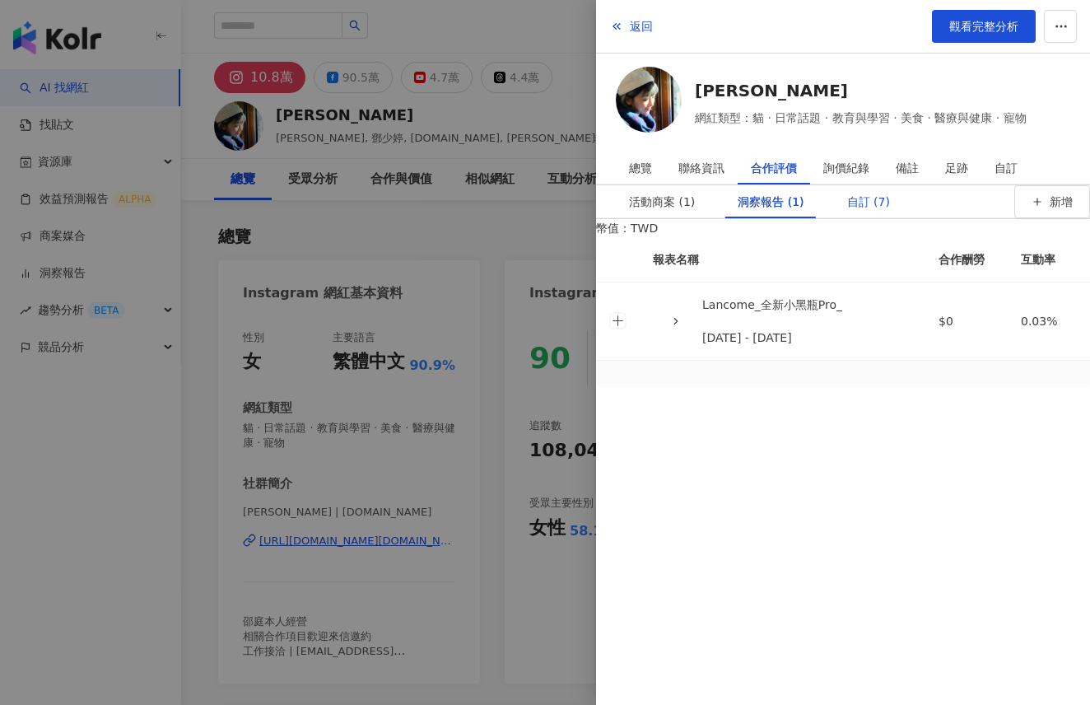
click at [867, 218] on div "自訂 (7)" at bounding box center [868, 201] width 43 height 33
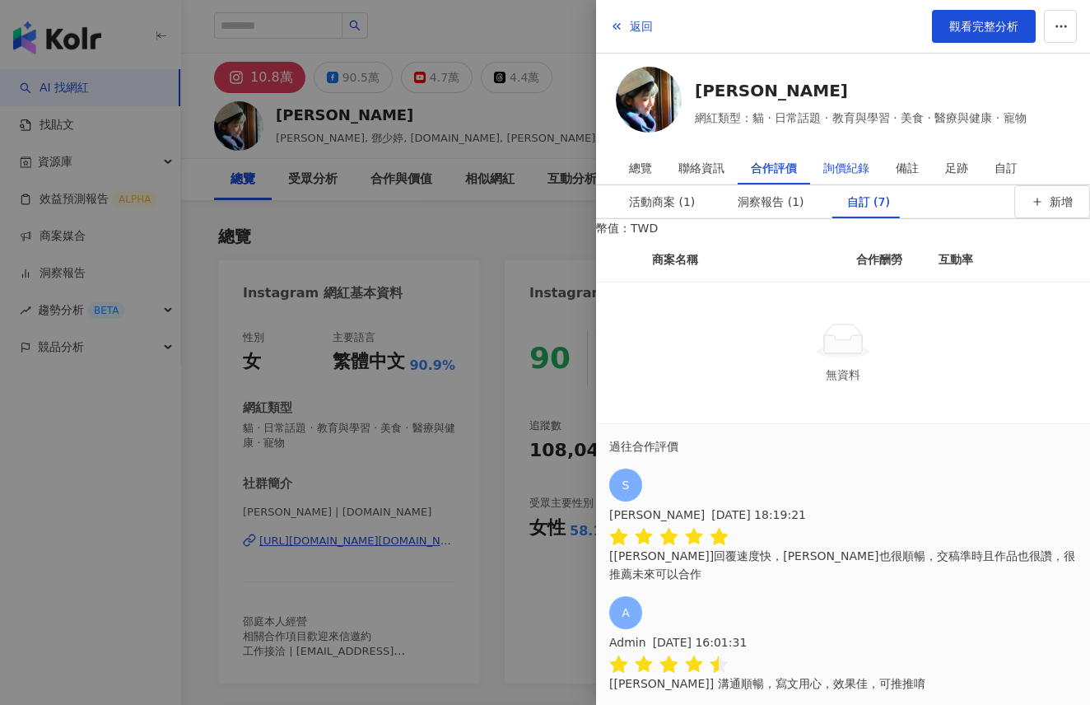
click at [855, 161] on div "詢價紀錄" at bounding box center [846, 167] width 46 height 33
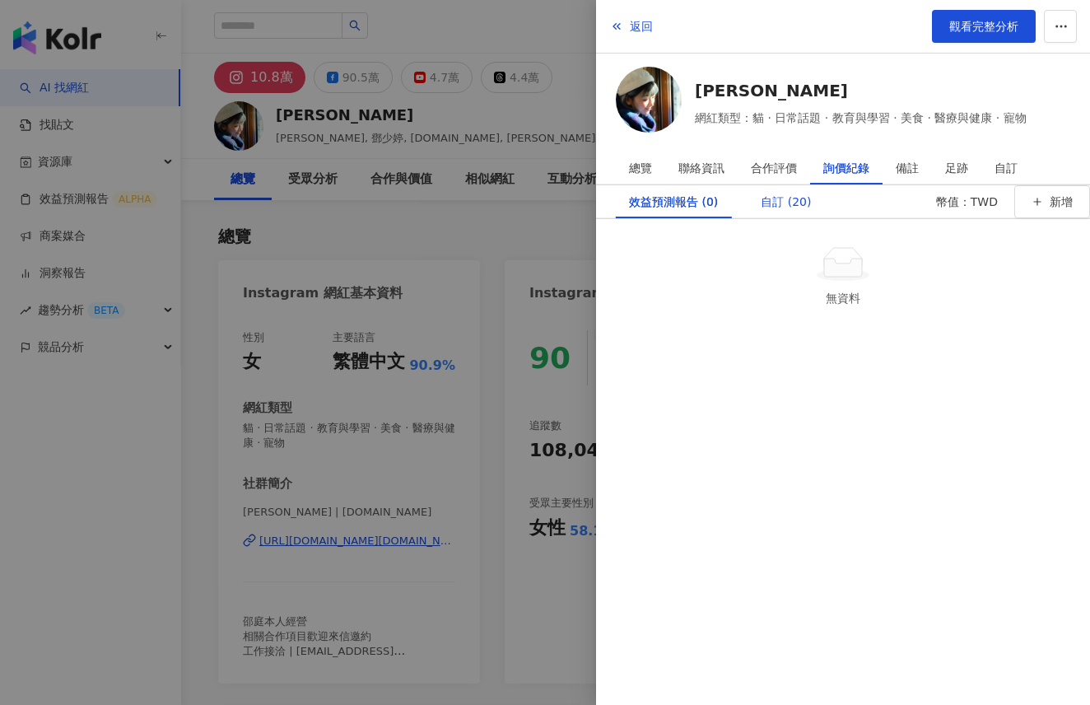
click at [791, 212] on div "自訂 (20)" at bounding box center [786, 201] width 50 height 33
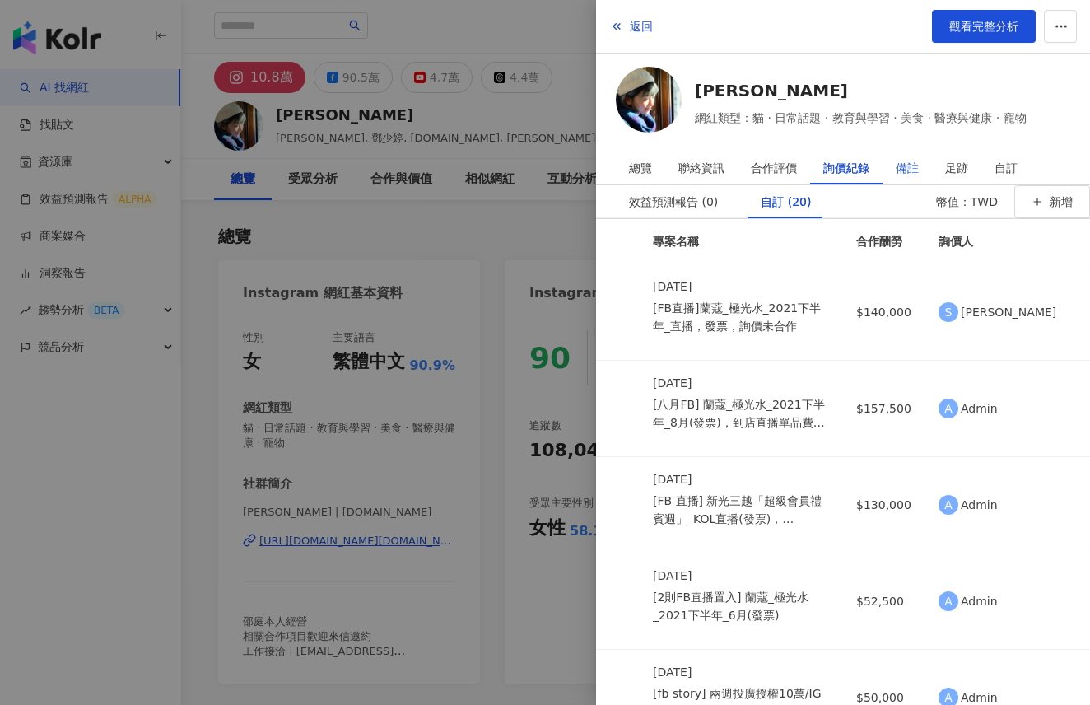
click at [909, 166] on div "備註" at bounding box center [907, 167] width 23 height 33
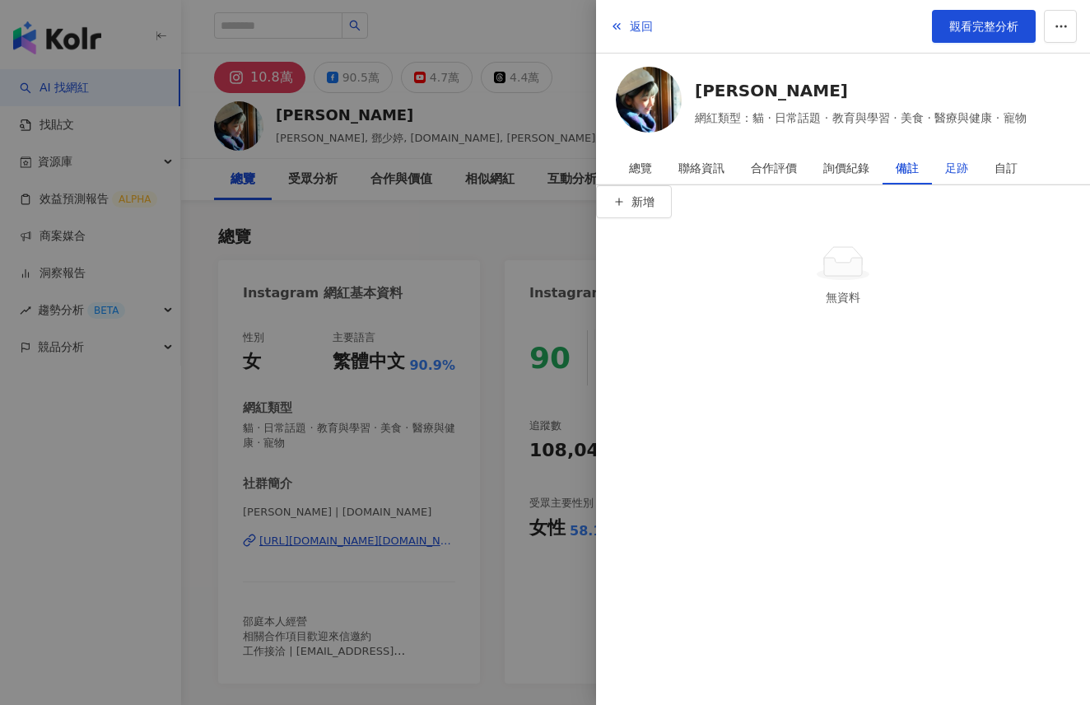
click at [964, 165] on div "足跡" at bounding box center [956, 167] width 23 height 33
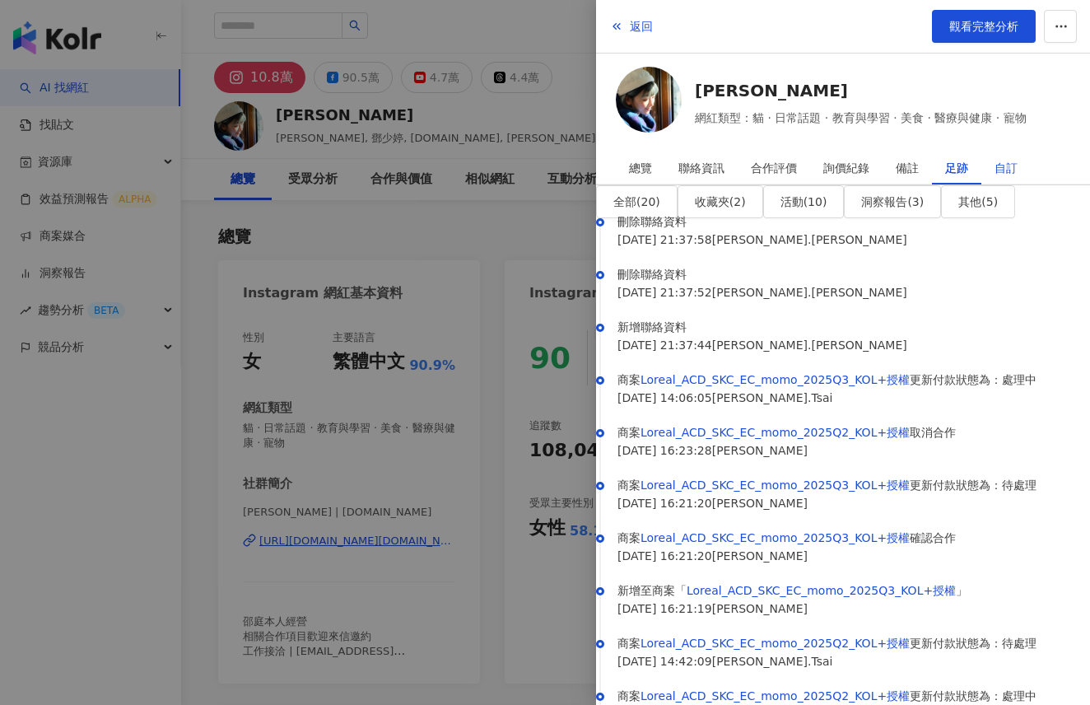
click at [1009, 161] on div "自訂" at bounding box center [1005, 167] width 23 height 33
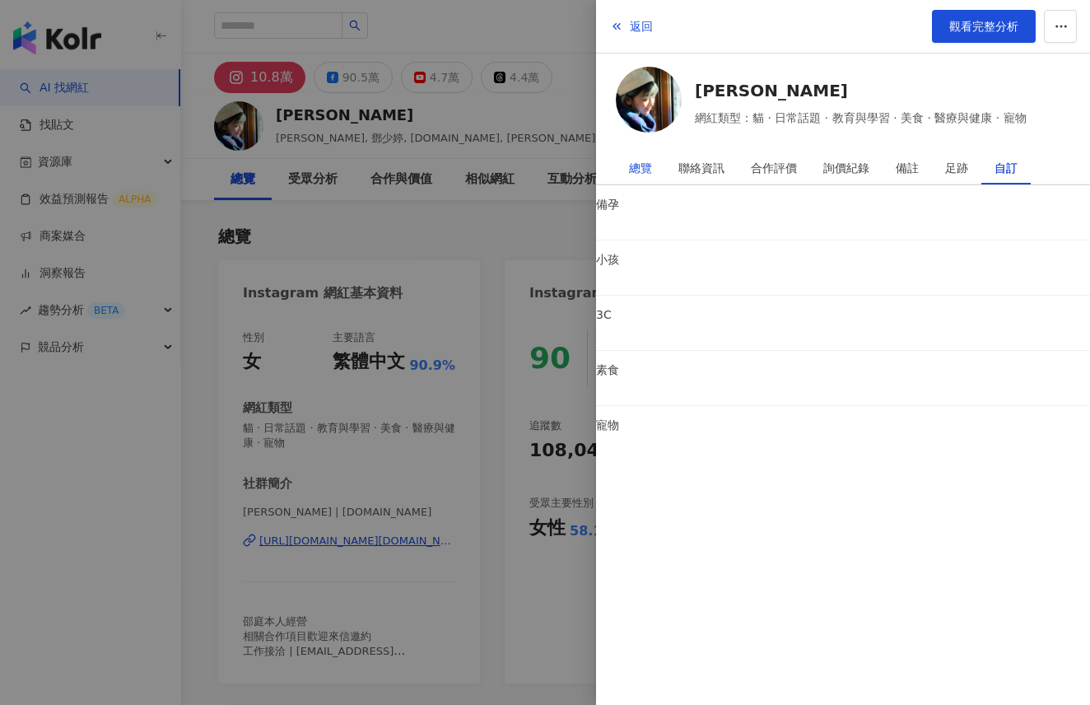
click at [644, 161] on div "總覽" at bounding box center [640, 167] width 23 height 33
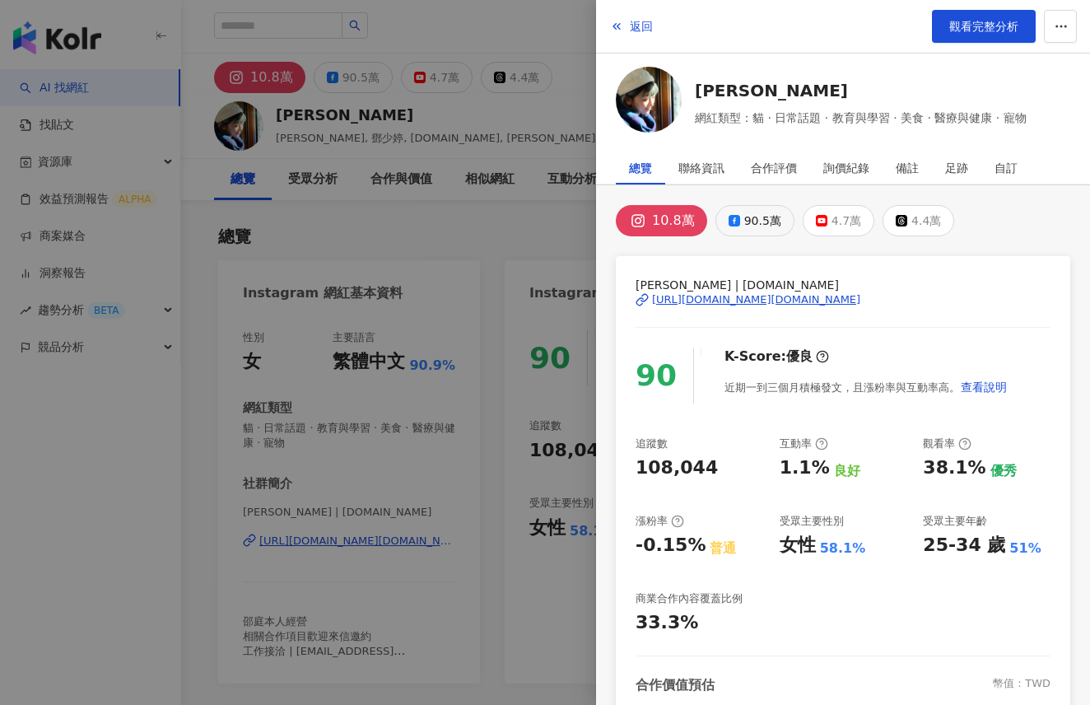
click at [765, 222] on div "90.5萬" at bounding box center [762, 220] width 37 height 23
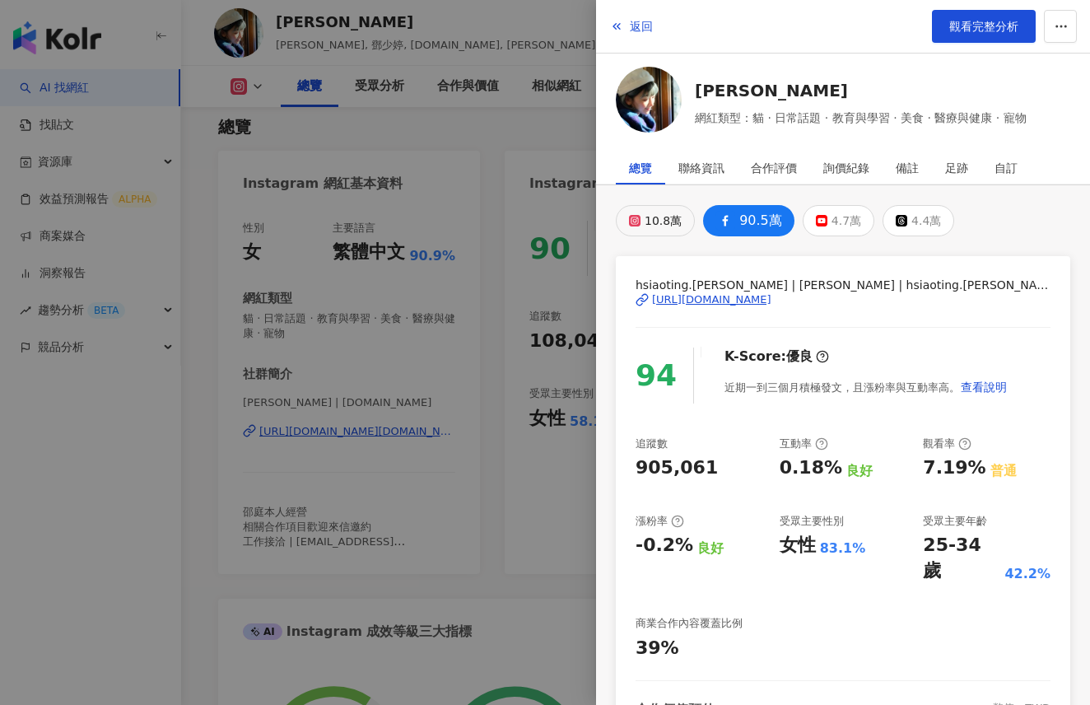
click at [670, 205] on button "10.8萬" at bounding box center [655, 220] width 79 height 31
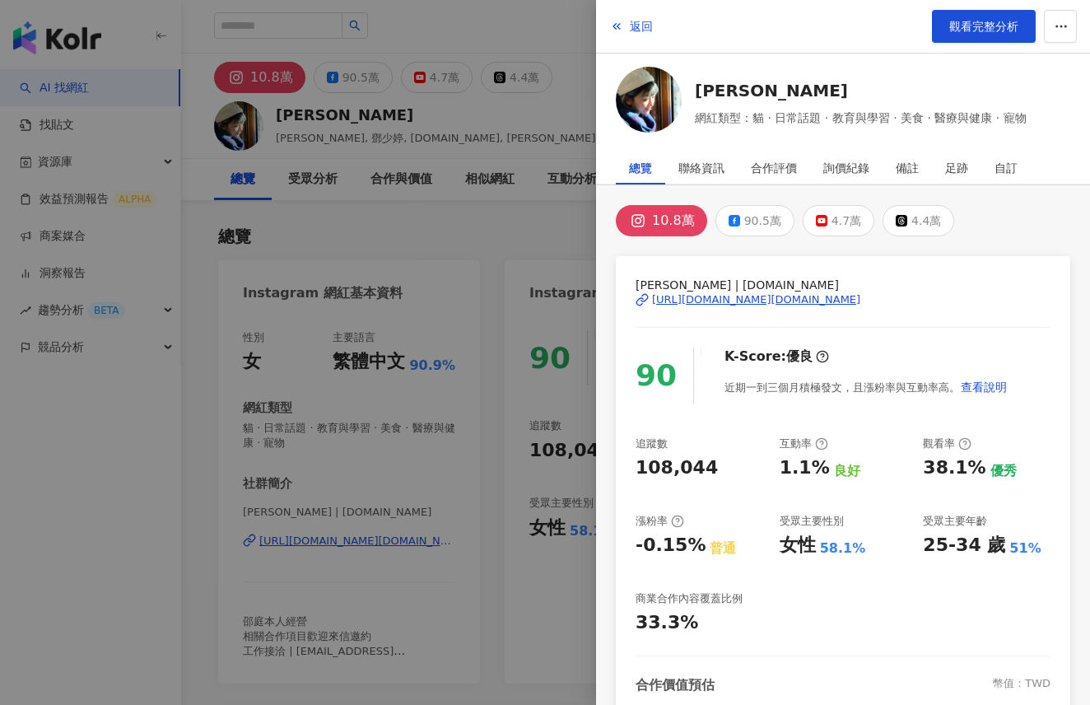
click at [511, 235] on div at bounding box center [545, 352] width 1090 height 705
